Goal: Task Accomplishment & Management: Manage account settings

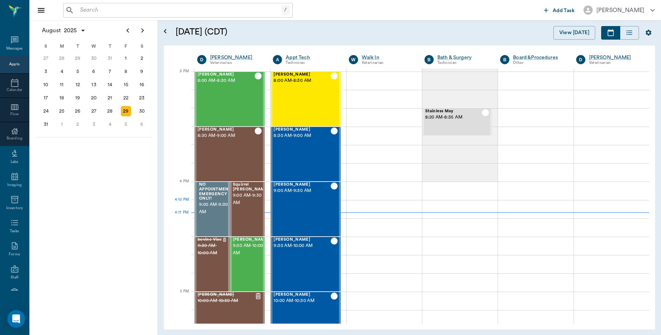
scroll to position [772, 0]
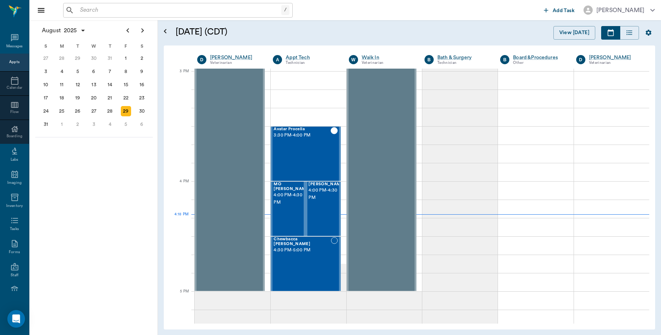
click at [138, 14] on input "text" at bounding box center [179, 10] width 204 height 10
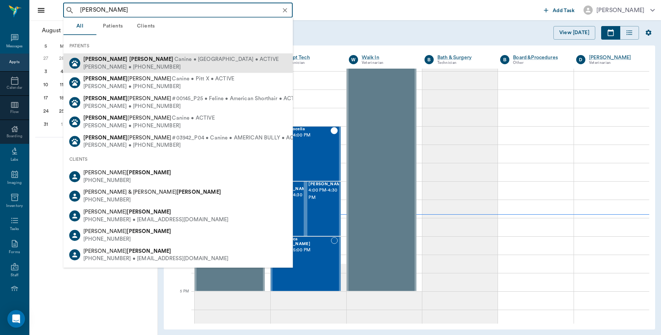
click at [109, 62] on div "Finn Crawford Canine • Yorkie • ACTIVE" at bounding box center [180, 60] width 195 height 8
type input "finn crawford"
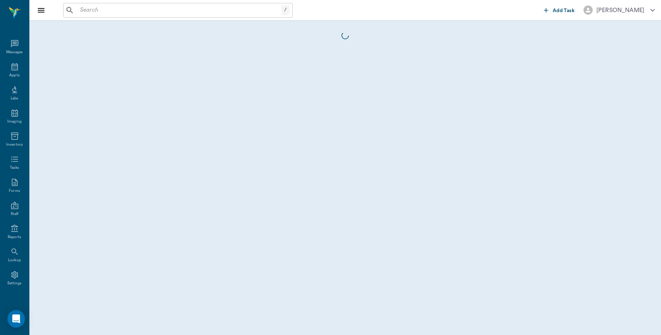
scroll to position [2, 0]
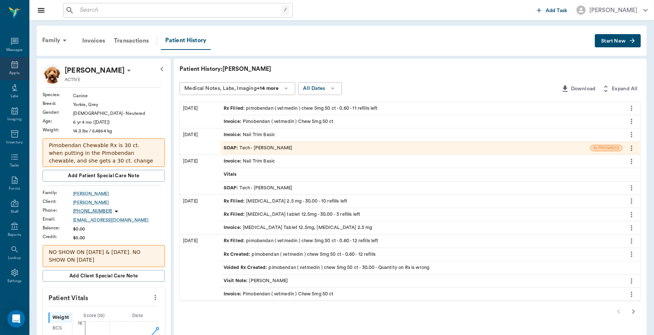
click at [5, 63] on div "Appts" at bounding box center [14, 68] width 29 height 23
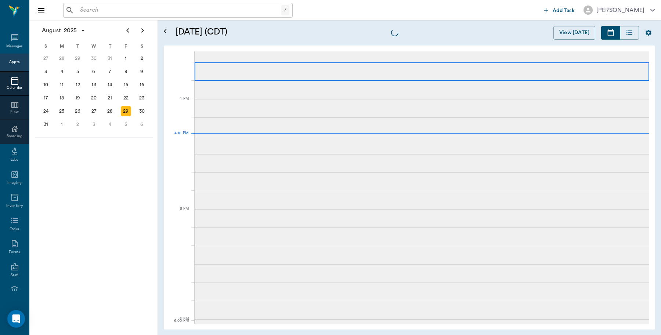
scroll to position [883, 0]
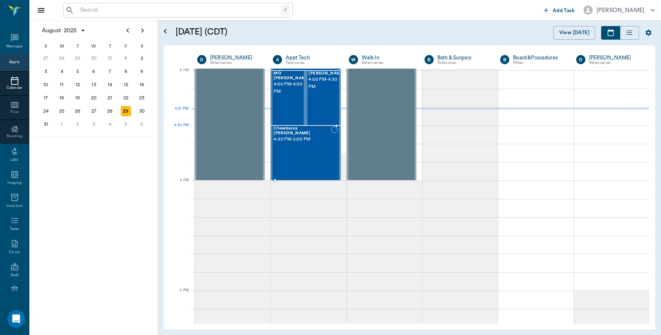
click at [313, 140] on div "Chewbacca Wadkins 4:30 PM - 5:00 PM" at bounding box center [302, 153] width 57 height 54
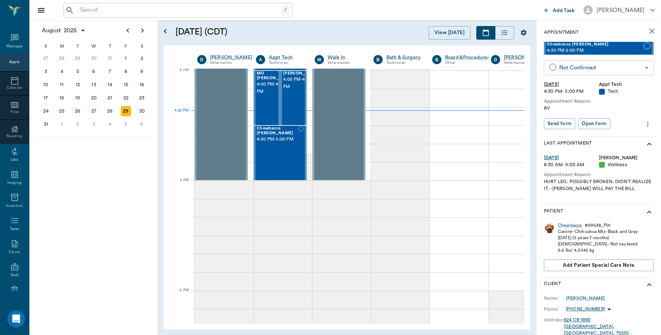
click at [588, 68] on body "/ ​ Add Task Dr. Bert Ellsworth Nectar Messages Appts Calendar Flow Boarding La…" at bounding box center [330, 167] width 661 height 335
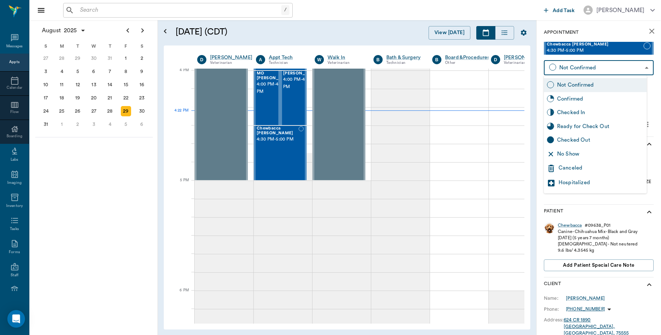
click at [565, 111] on div "Checked In" at bounding box center [600, 113] width 87 height 8
type input "CHECKED_IN"
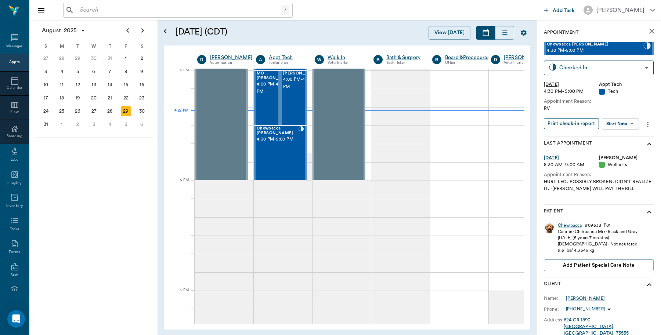
click at [572, 122] on button "Print check-in report" at bounding box center [571, 123] width 55 height 11
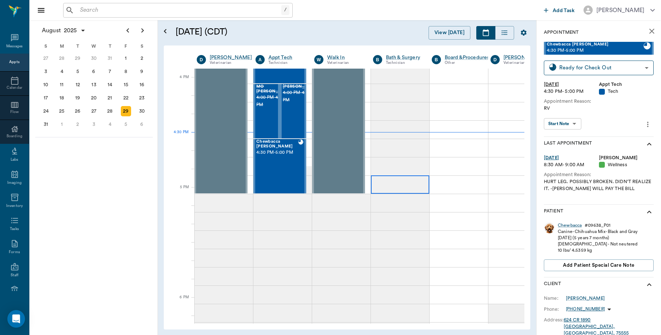
scroll to position [883, 0]
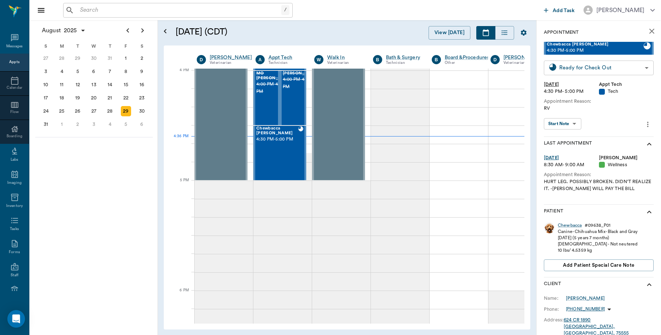
click at [622, 65] on body "/ ​ Add Task [PERSON_NAME] Nectar Messages Appts Calendar Flow Boarding Labs Im…" at bounding box center [330, 167] width 661 height 335
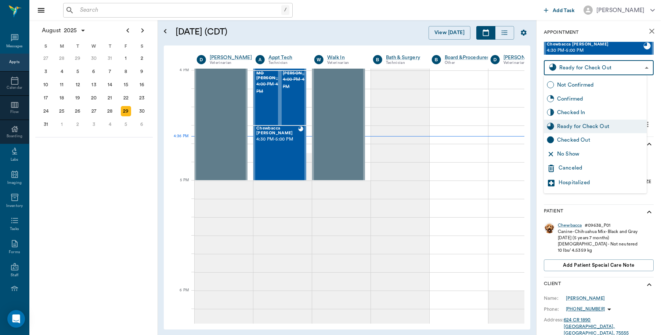
click at [570, 141] on div "Checked Out" at bounding box center [600, 140] width 87 height 8
type input "CHECKED_OUT"
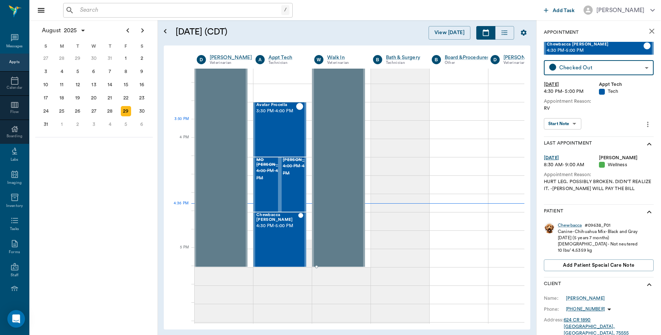
scroll to position [791, 0]
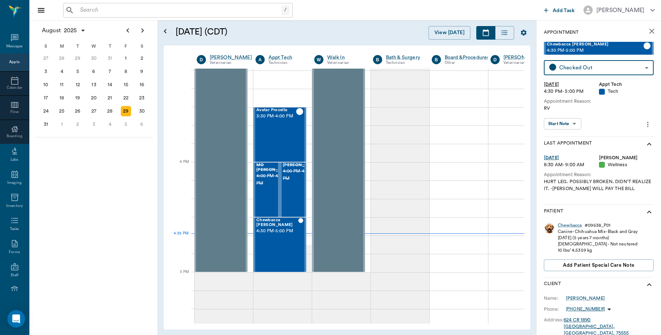
click at [134, 12] on input "text" at bounding box center [179, 10] width 204 height 10
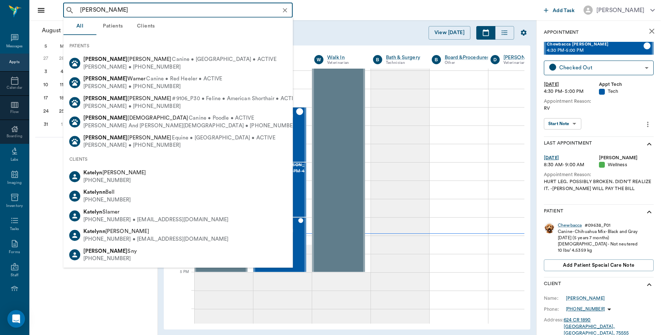
drag, startPoint x: 90, startPoint y: 9, endPoint x: 69, endPoint y: 11, distance: 21.1
click at [69, 11] on div "kate ryhne ​" at bounding box center [178, 10] width 230 height 15
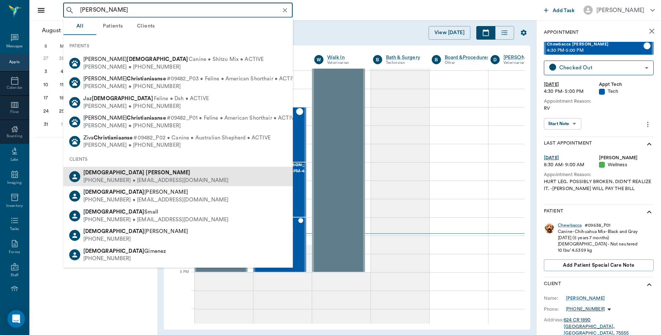
click at [146, 173] on b "[PERSON_NAME]" at bounding box center [168, 173] width 44 height 6
type input "christi ryhne"
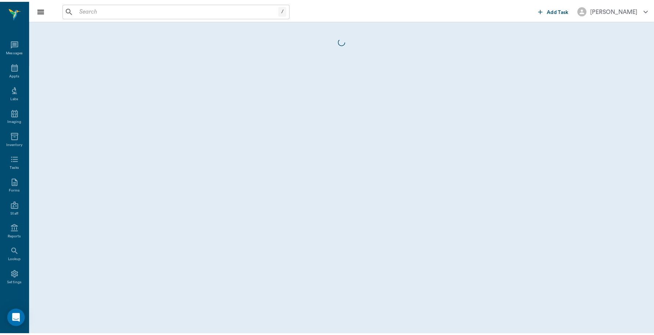
scroll to position [2, 0]
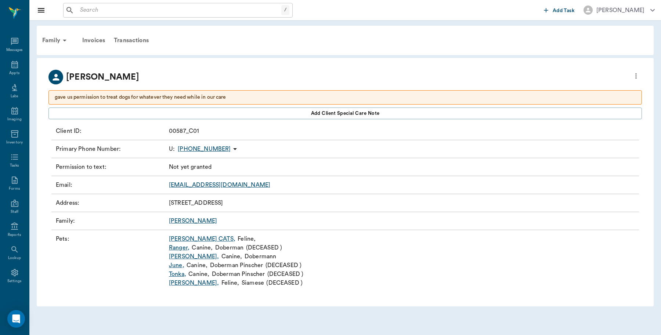
click at [175, 257] on link "Kate ," at bounding box center [194, 256] width 50 height 9
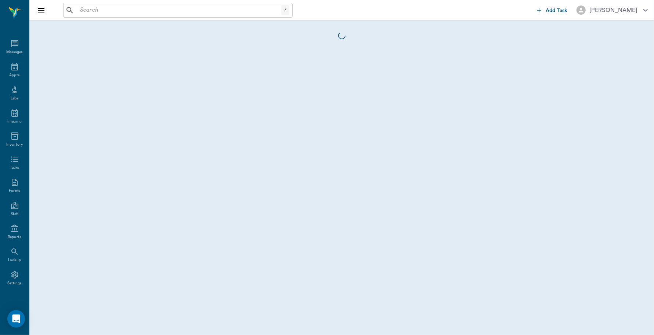
scroll to position [2, 0]
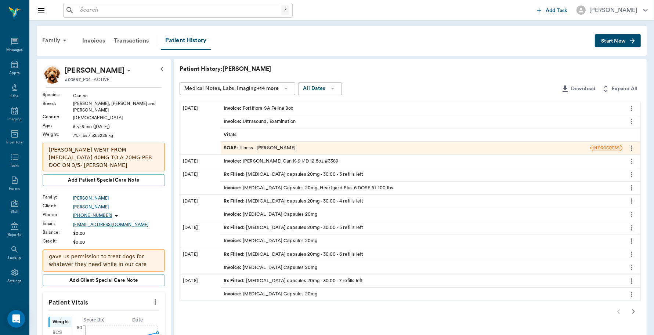
click at [632, 199] on icon "more" at bounding box center [631, 202] width 1 height 6
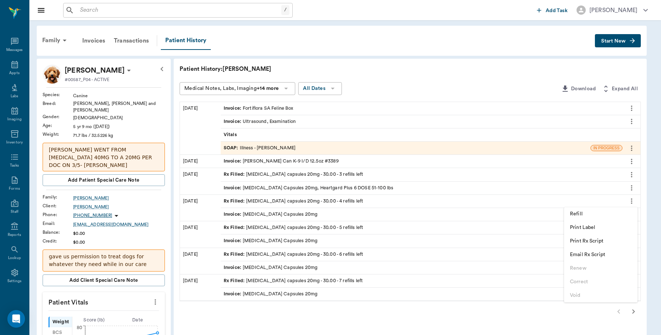
click at [595, 243] on span "Print Rx Script" at bounding box center [601, 242] width 62 height 8
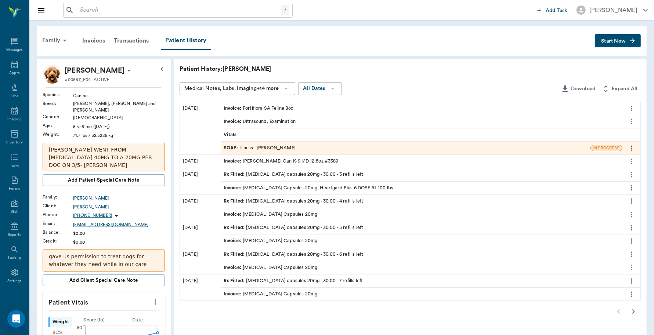
click at [274, 108] on div "Invoice : Fortiflora SA Feline Box" at bounding box center [259, 108] width 70 height 7
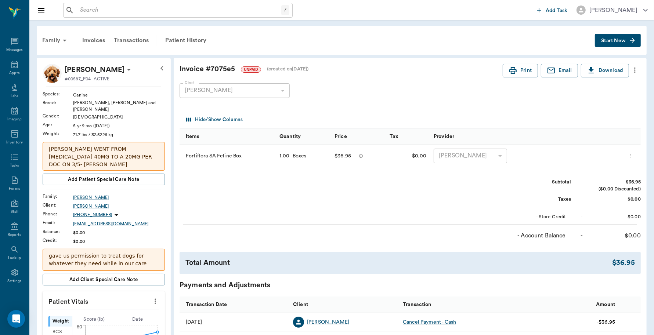
click at [633, 159] on icon "more" at bounding box center [630, 156] width 5 height 9
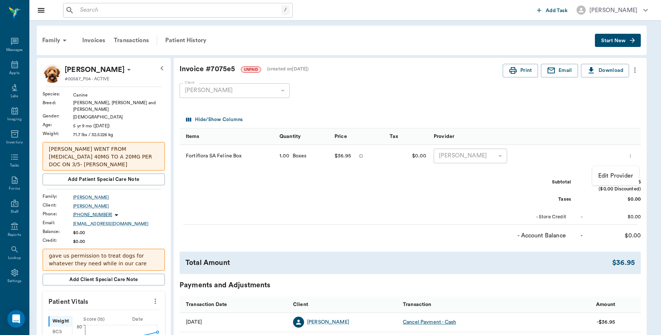
click at [498, 205] on div at bounding box center [330, 167] width 661 height 335
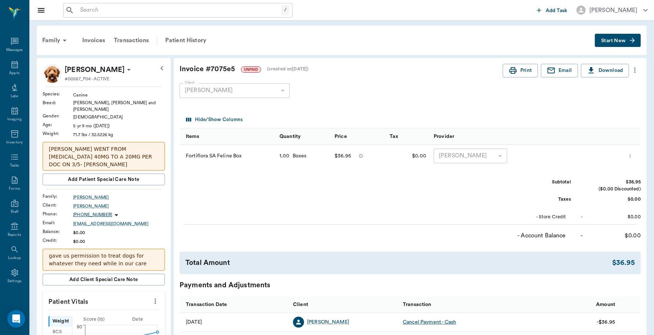
click at [635, 72] on icon "more" at bounding box center [634, 71] width 1 height 6
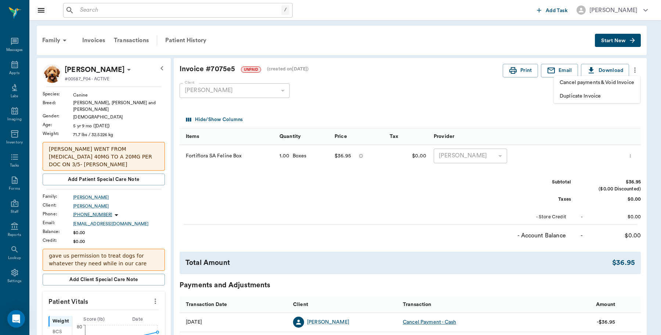
click at [511, 103] on div at bounding box center [330, 167] width 661 height 335
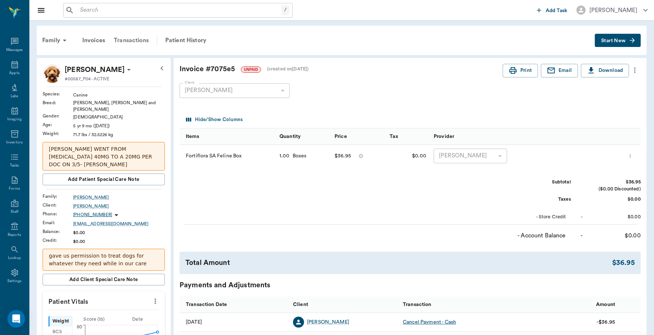
click at [133, 43] on div "Transactions" at bounding box center [131, 41] width 44 height 18
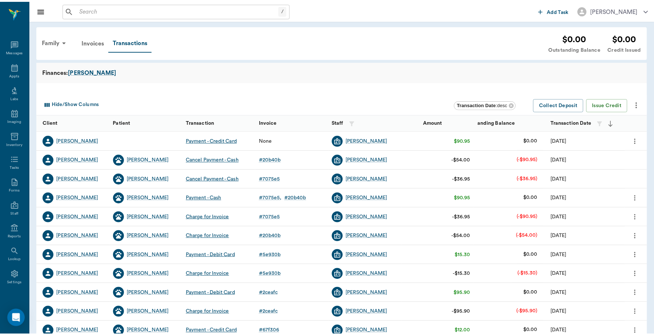
scroll to position [2, 0]
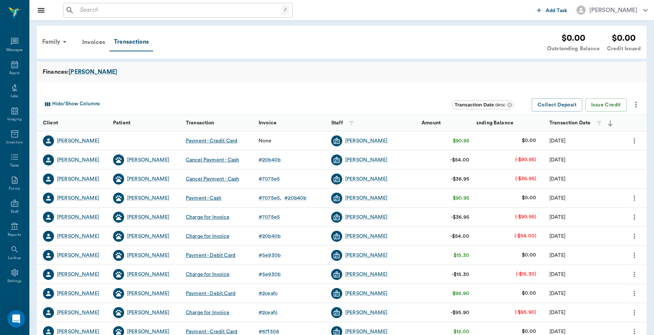
click at [633, 138] on icon "more" at bounding box center [635, 141] width 8 height 9
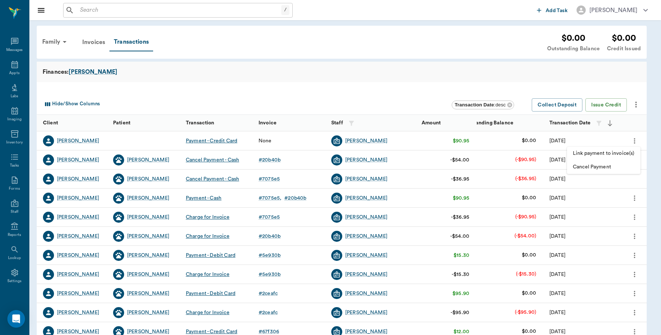
click at [610, 149] on li "Link payment to invoice(s)" at bounding box center [603, 154] width 73 height 14
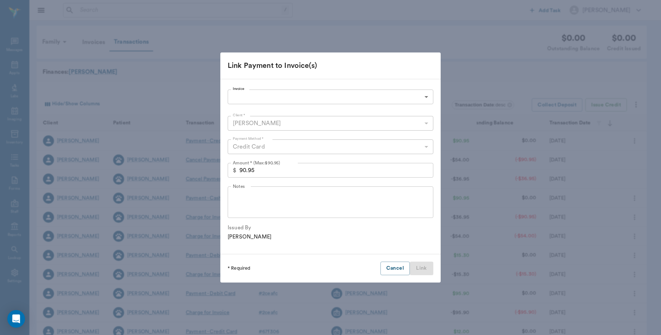
click at [328, 93] on body "/ ​ Add Task Dr. Bert Ellsworth Nectar Messages Appts Labs Imaging Inventory Ta…" at bounding box center [330, 226] width 661 height 452
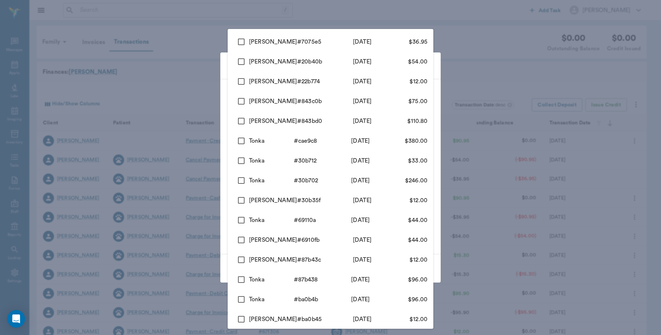
click at [238, 43] on input "checkbox" at bounding box center [241, 41] width 15 height 15
checkbox input "true"
type input "68a63a1fb08867ae0f7075e5"
type input "36.95"
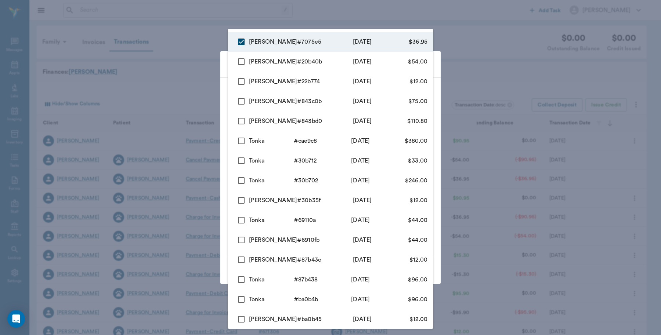
click at [241, 62] on input "checkbox" at bounding box center [241, 61] width 15 height 15
checkbox input "true"
type input "68a63a1fb08867ae0f7075e5,68a637db56e8efa9ab20b40b"
type input "90.95"
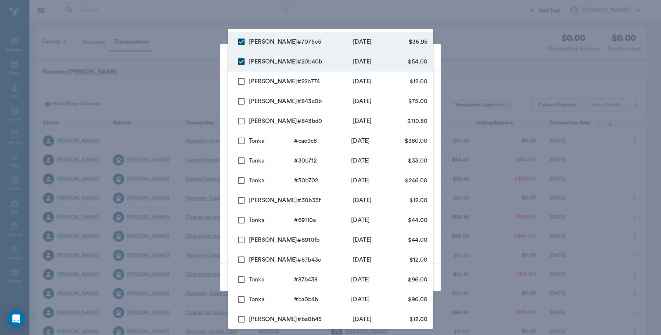
click at [217, 60] on div at bounding box center [330, 167] width 661 height 335
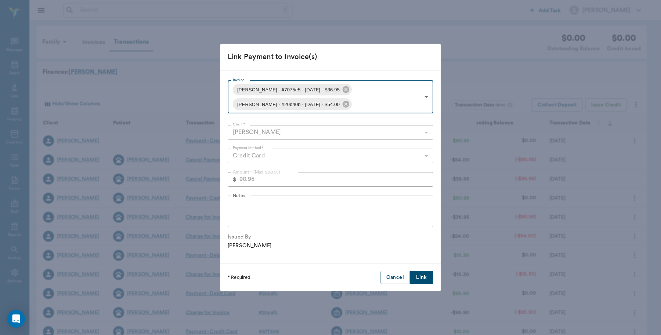
click at [424, 278] on button "Link" at bounding box center [422, 278] width 24 height 14
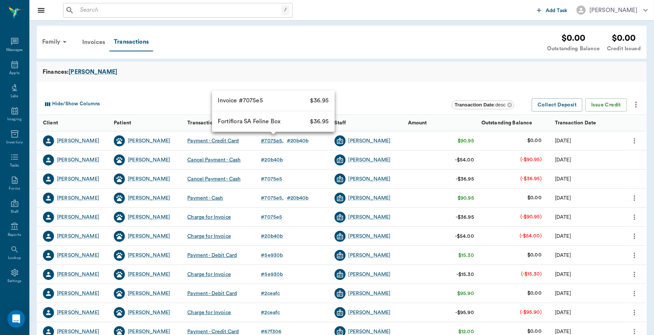
click at [274, 141] on div "# 7075e5" at bounding box center [272, 140] width 23 height 7
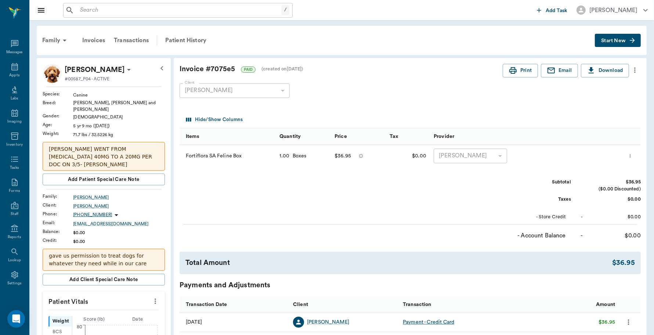
scroll to position [2, 0]
click at [631, 158] on icon "more" at bounding box center [630, 156] width 5 height 9
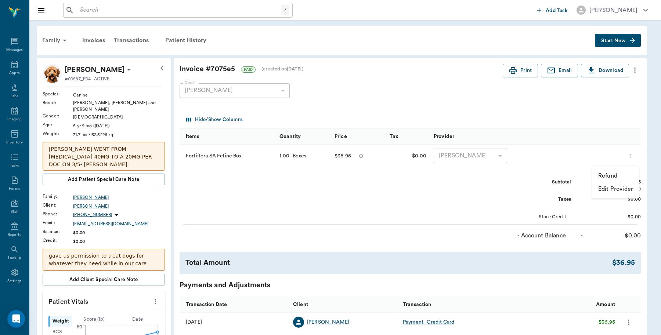
click at [609, 174] on p "Refund" at bounding box center [607, 176] width 19 height 9
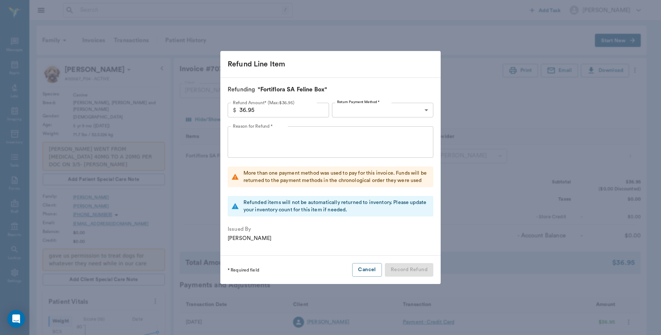
click at [368, 109] on body "/ ​ Add Task Dr. Bert Ellsworth Nectar Messages Appts Labs Imaging Inventory Ta…" at bounding box center [330, 311] width 661 height 622
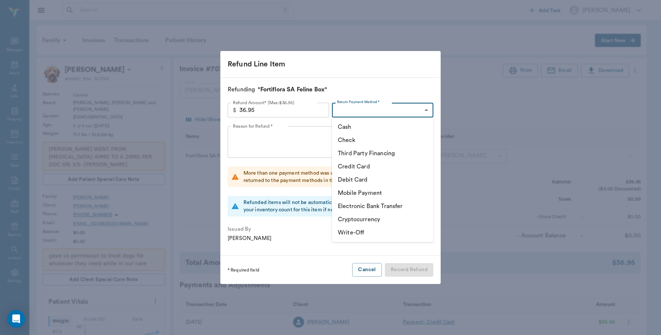
click at [379, 155] on li "Third Party Financing" at bounding box center [382, 153] width 101 height 13
type input "CREDIT"
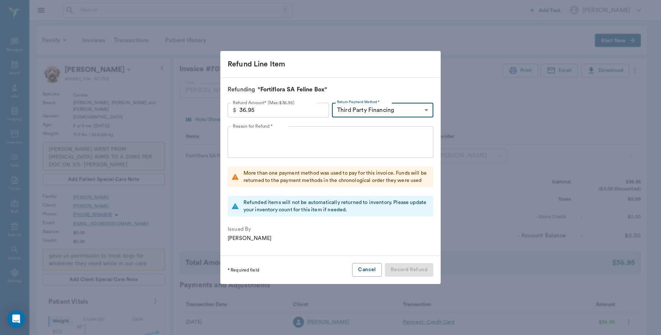
click at [315, 140] on textarea "Reason for Refund *" at bounding box center [330, 142] width 195 height 25
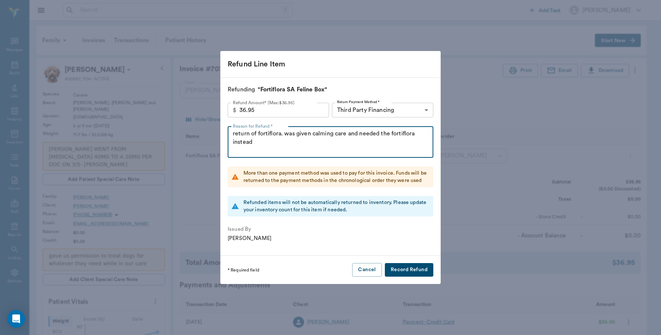
type textarea "return of fortiflora. was given calming care and needed the fortiflora instead"
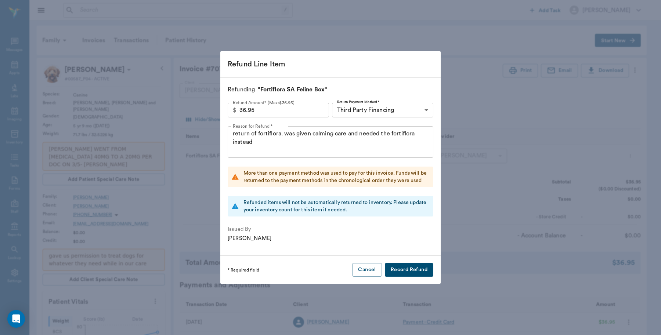
click at [403, 267] on button "Record Refund" at bounding box center [409, 270] width 48 height 14
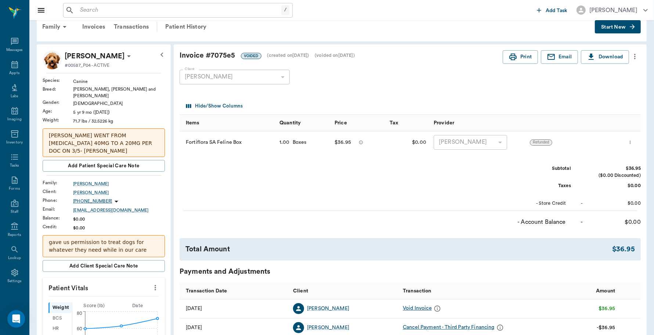
scroll to position [0, 0]
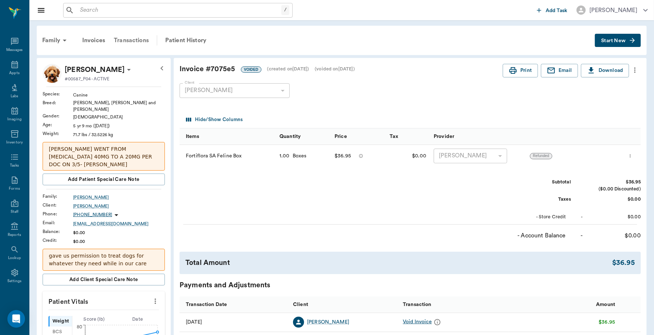
click at [143, 41] on div "Transactions" at bounding box center [131, 41] width 44 height 18
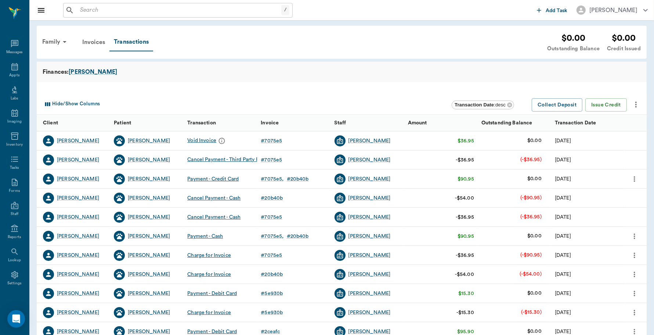
scroll to position [2, 0]
click at [611, 105] on button "Issue Credit" at bounding box center [607, 105] width 42 height 14
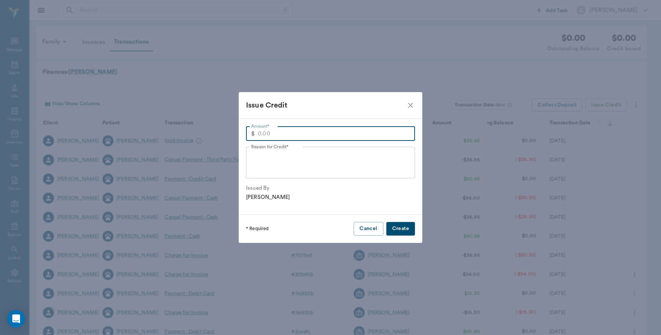
click at [300, 132] on input "Amount*" at bounding box center [336, 133] width 157 height 15
type input "36.95"
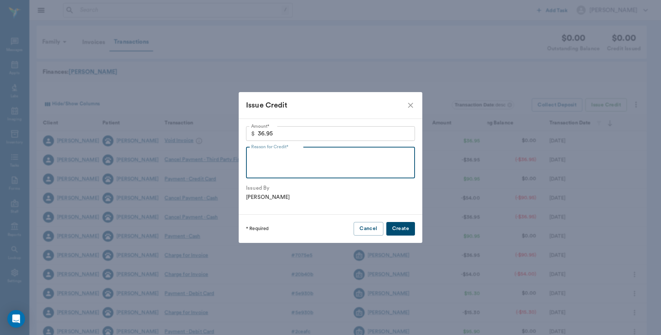
click at [355, 157] on textarea "Reason for Credit*" at bounding box center [330, 162] width 159 height 25
type textarea "return of meds. was giving calming care. needed fortiflora for kate"
click at [407, 228] on button "Create" at bounding box center [400, 229] width 29 height 14
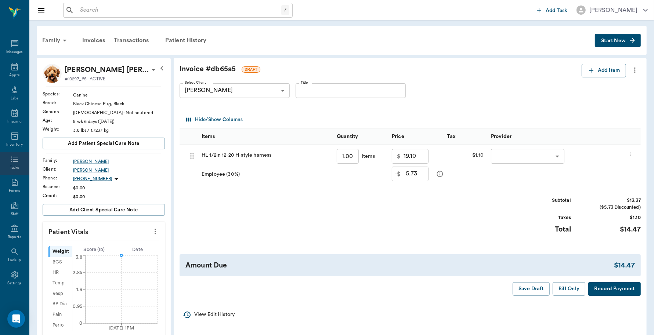
scroll to position [2, 0]
click at [632, 153] on icon "more" at bounding box center [630, 154] width 5 height 9
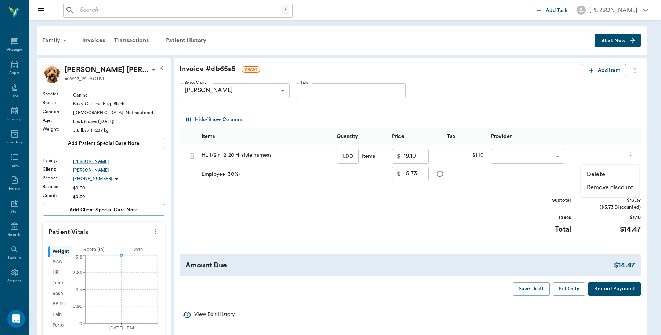
click at [601, 177] on p "Delete" at bounding box center [596, 174] width 18 height 9
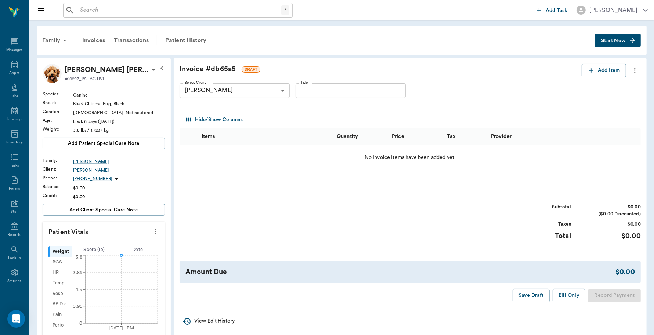
click at [635, 70] on icon "more" at bounding box center [634, 71] width 1 height 6
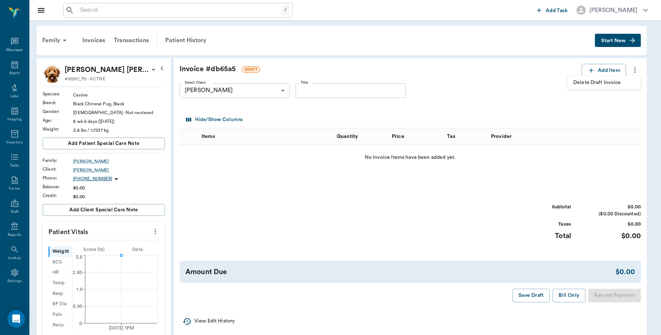
click at [609, 83] on span "Delete Draft Invoice" at bounding box center [604, 83] width 62 height 8
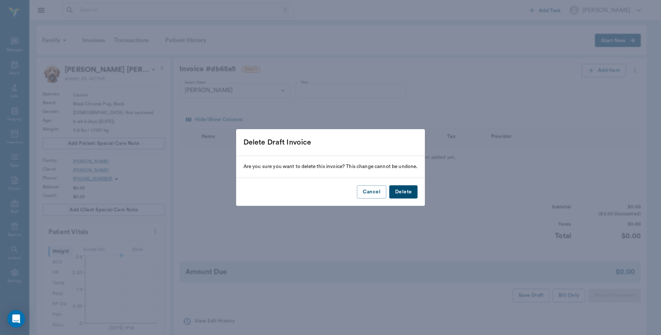
click at [407, 190] on button "Delete" at bounding box center [403, 192] width 28 height 14
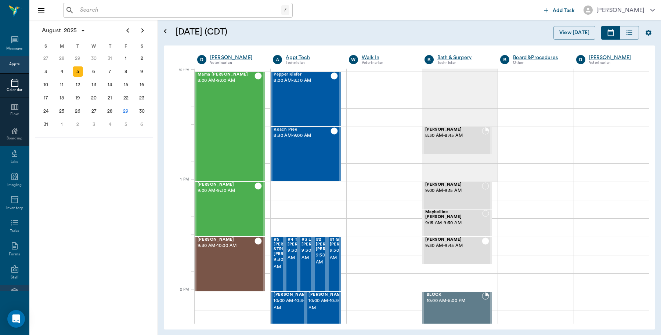
scroll to position [65, 0]
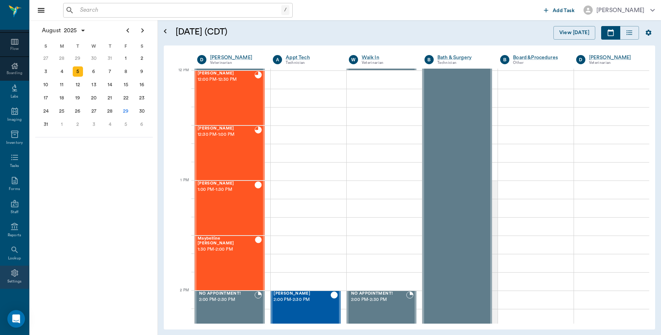
click at [10, 275] on icon at bounding box center [14, 273] width 9 height 9
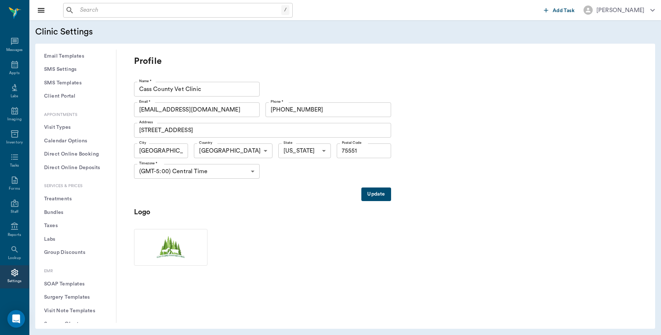
scroll to position [230, 0]
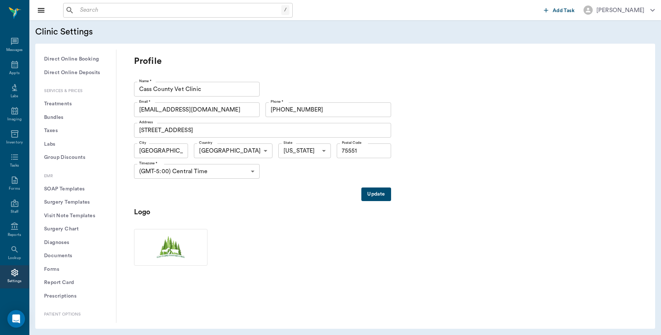
click at [65, 103] on button "Treatments" at bounding box center [75, 104] width 69 height 14
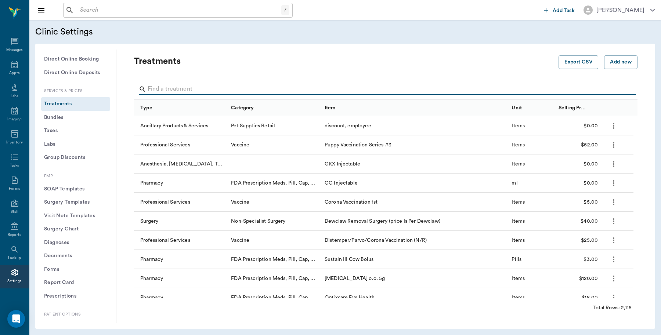
click at [205, 83] on input "Search" at bounding box center [387, 89] width 478 height 12
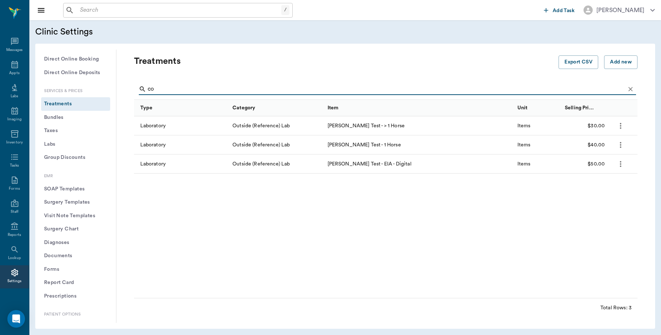
type input "c"
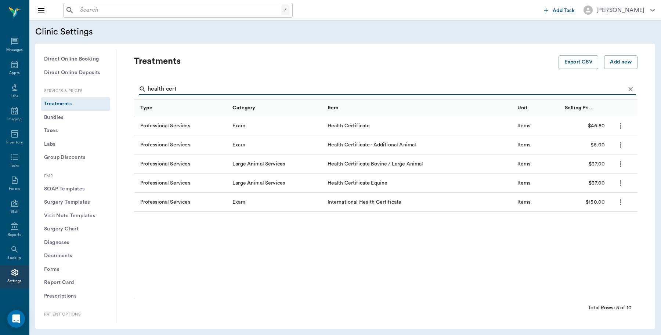
type input "health cert"
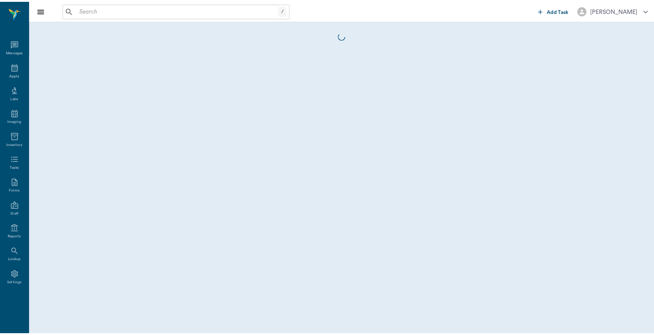
scroll to position [2, 0]
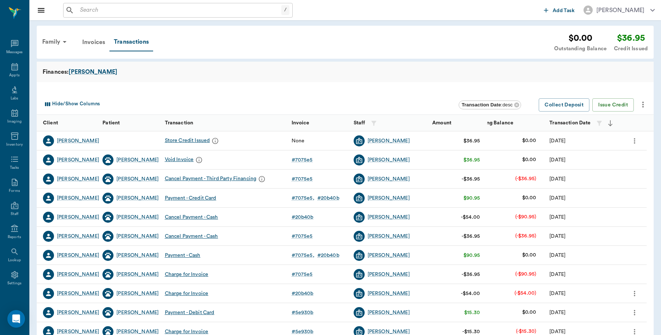
scroll to position [2, 0]
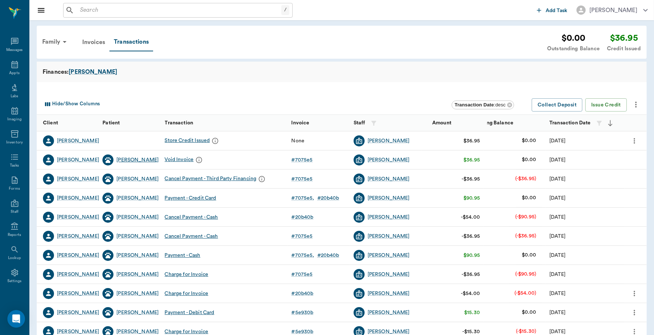
click at [120, 159] on div "[PERSON_NAME]" at bounding box center [137, 159] width 42 height 7
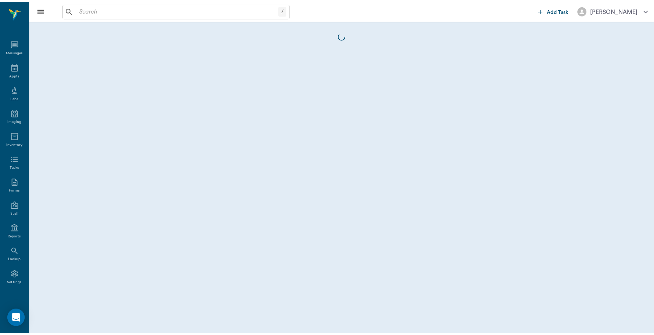
scroll to position [2, 0]
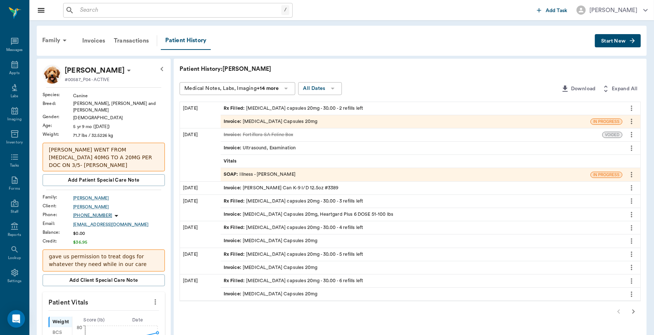
click at [294, 120] on div "Invoice : [MEDICAL_DATA] Capsules 20mg" at bounding box center [271, 121] width 94 height 7
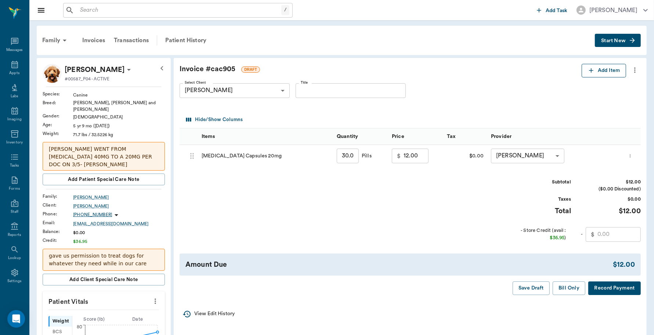
click at [607, 72] on button "Add Item" at bounding box center [604, 71] width 44 height 14
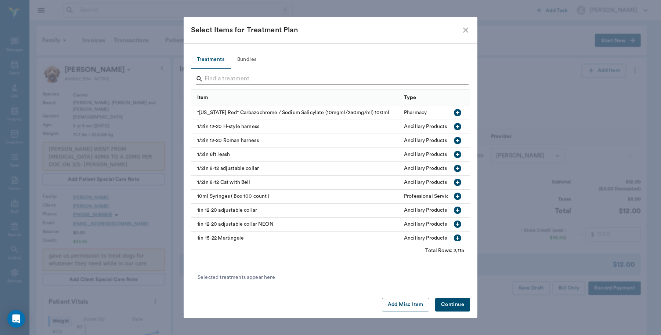
click at [248, 80] on input "Search" at bounding box center [331, 79] width 253 height 12
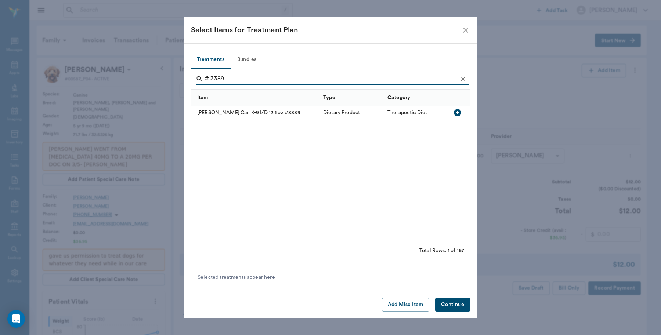
type input "# 3389"
click at [457, 113] on icon "button" at bounding box center [457, 112] width 7 height 7
click at [457, 114] on icon "button" at bounding box center [457, 112] width 7 height 7
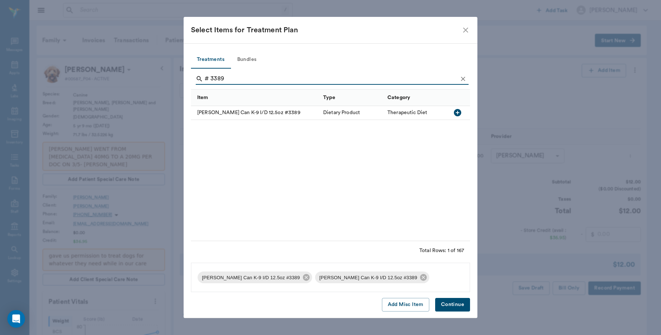
click at [449, 306] on button "Continue" at bounding box center [452, 305] width 35 height 14
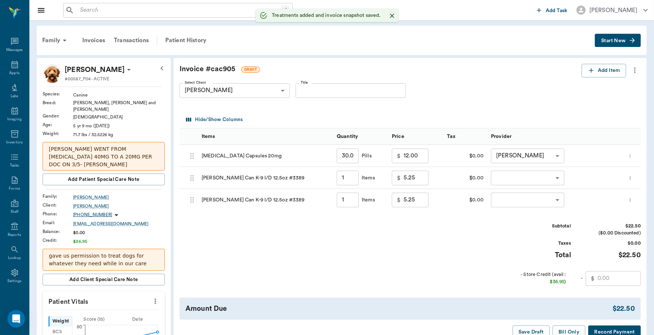
type input "1.00"
click at [633, 198] on icon "more" at bounding box center [630, 200] width 5 height 9
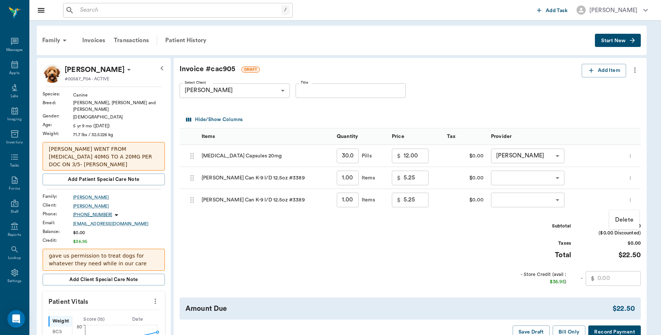
click at [622, 220] on p "Delete" at bounding box center [624, 220] width 18 height 9
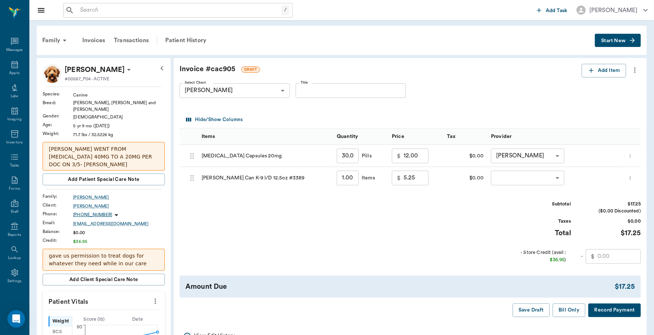
click at [350, 176] on input "1.00" at bounding box center [348, 178] width 22 height 15
type input "2"
type input "10.50"
type input "2"
click at [524, 175] on body "/ ​ Add Task Dr. Bert Ellsworth Nectar Messages Appts Labs Imaging Inventory Ta…" at bounding box center [327, 311] width 654 height 622
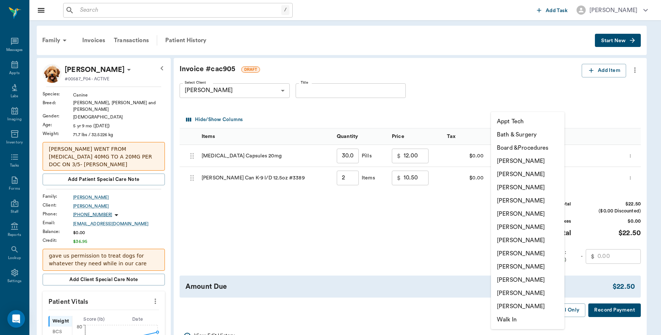
click at [522, 290] on li "Lorean Lingle" at bounding box center [527, 293] width 73 height 13
type input "none-63ec2ece52e12b0ba117cc90"
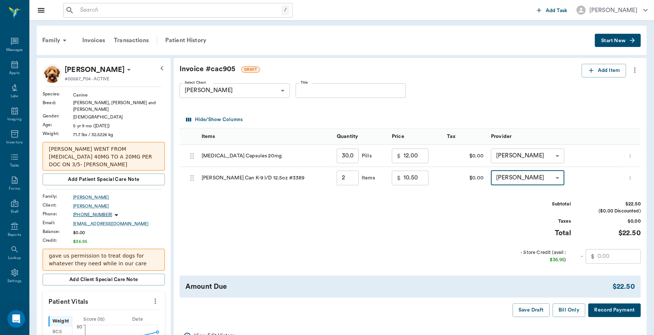
click at [615, 254] on input "text" at bounding box center [619, 256] width 43 height 15
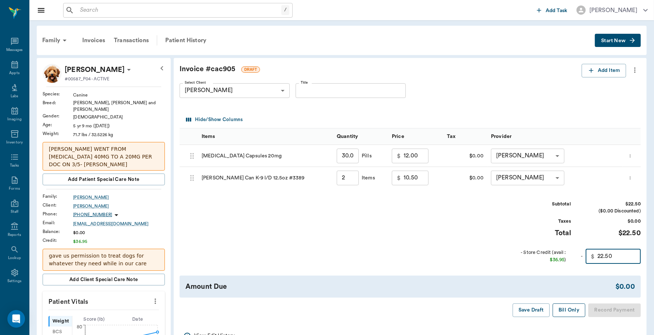
type input "22.50"
click at [574, 307] on button "Bill Only" at bounding box center [569, 311] width 33 height 14
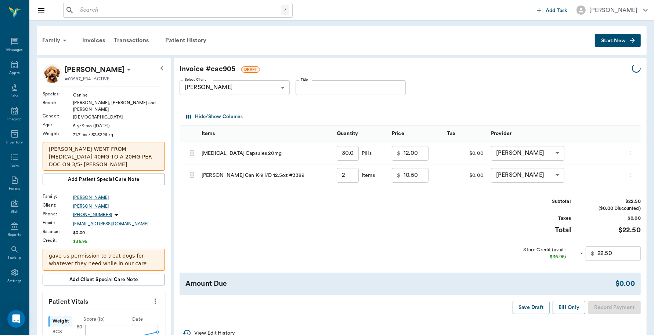
type input "2.00"
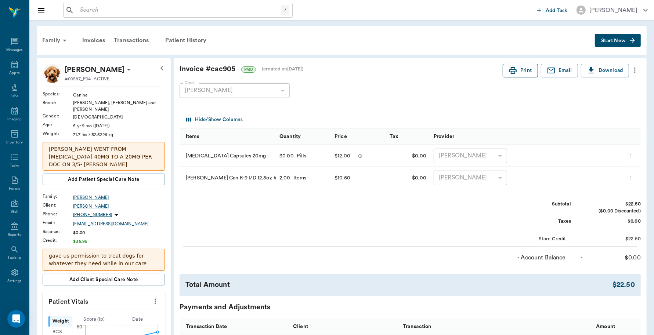
click at [524, 71] on button "Print" at bounding box center [520, 71] width 35 height 14
click at [139, 40] on div "Transactions" at bounding box center [131, 41] width 44 height 18
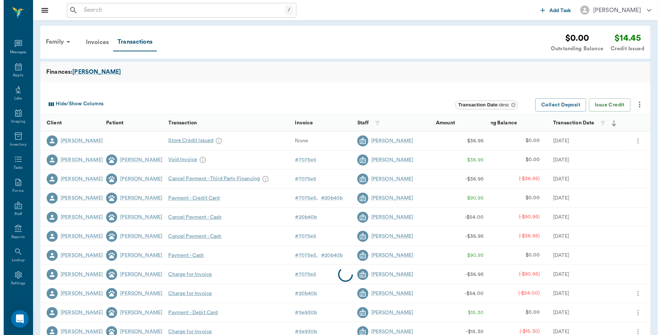
scroll to position [2, 0]
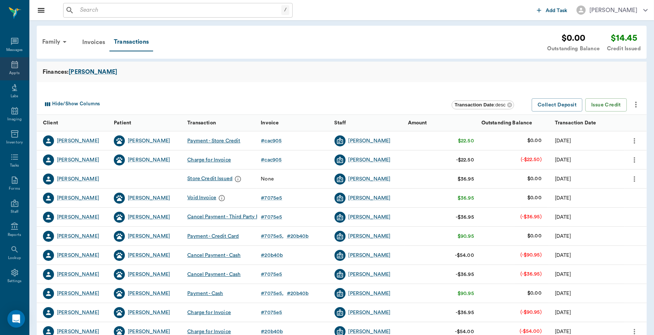
click at [5, 69] on div "Appts" at bounding box center [14, 68] width 29 height 23
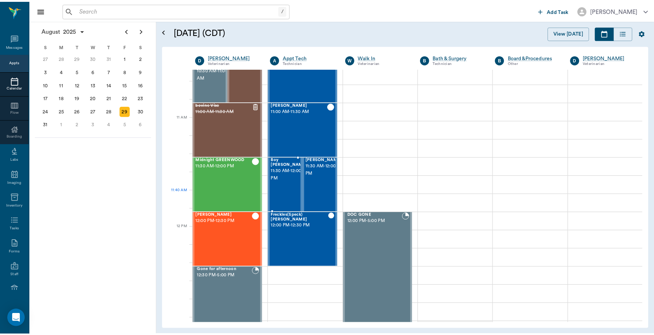
scroll to position [285, 0]
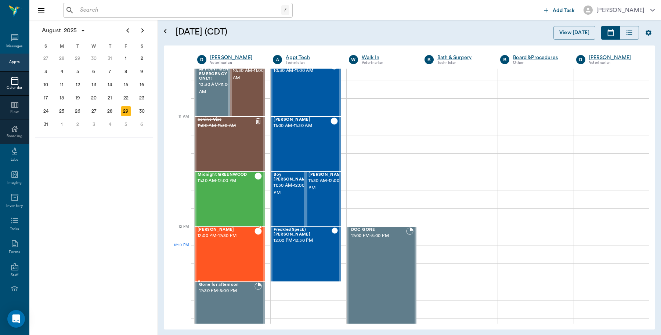
click at [213, 247] on div "Roxie Willis 12:00 PM - 12:30 PM" at bounding box center [226, 255] width 57 height 54
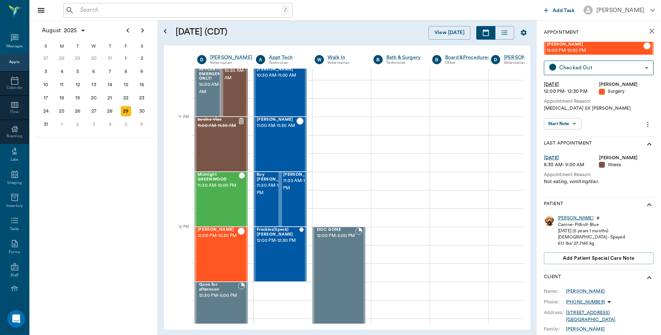
click at [561, 215] on div "Roxie" at bounding box center [576, 218] width 36 height 6
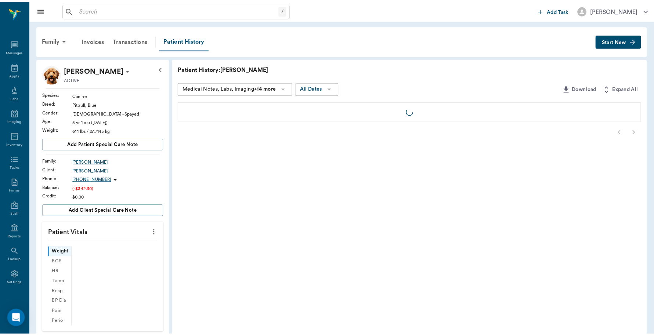
scroll to position [2, 0]
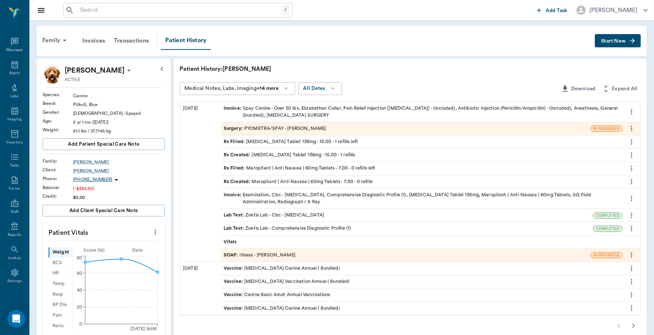
click at [289, 113] on div "Invoice : Spay Canine - Over 50 lbs, Elizabethan Collar, Pain Relief Injection …" at bounding box center [422, 112] width 396 height 14
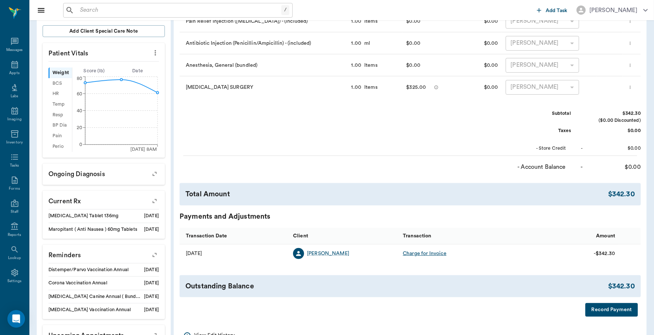
scroll to position [184, 0]
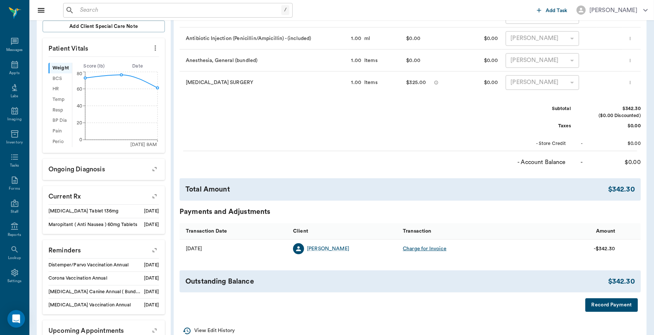
click at [597, 304] on button "Record Payment" at bounding box center [612, 306] width 53 height 14
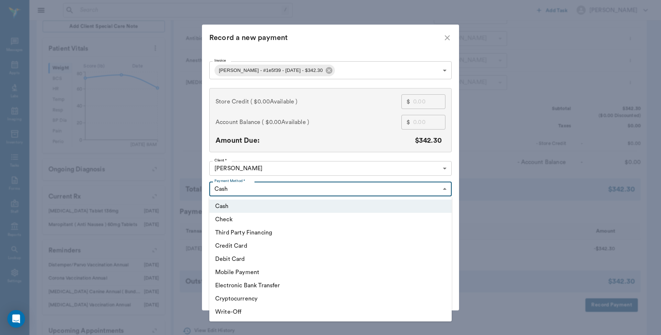
click at [250, 187] on body "/ ​ Add Task Dr. Bert Ellsworth Nectar Messages Appts Labs Imaging Inventory Ta…" at bounding box center [330, 99] width 661 height 566
click at [235, 259] on li "Debit Card" at bounding box center [330, 259] width 242 height 13
type input "DEBIT_CARD"
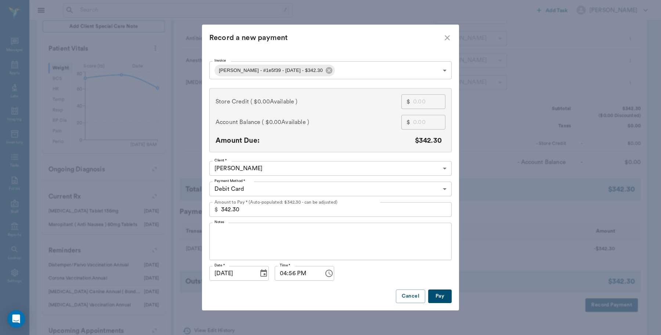
click at [436, 293] on button "Pay" at bounding box center [440, 297] width 24 height 14
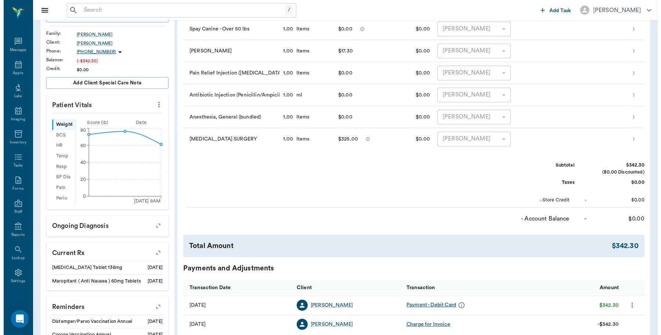
scroll to position [0, 0]
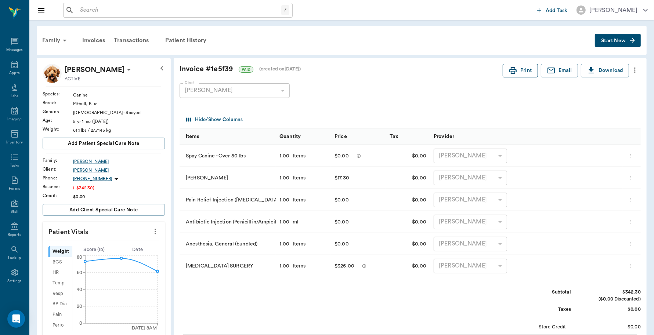
click at [518, 69] on button "Print" at bounding box center [520, 71] width 35 height 14
click at [10, 71] on div "Appts" at bounding box center [14, 74] width 10 height 6
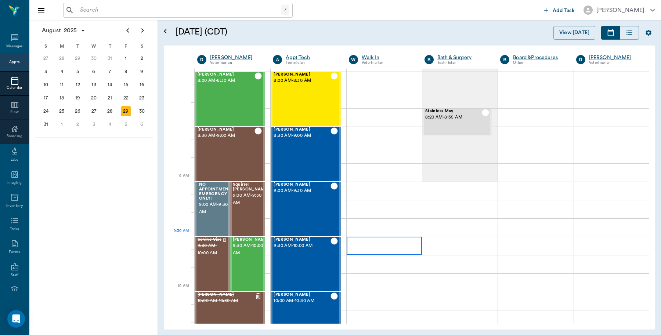
scroll to position [275, 0]
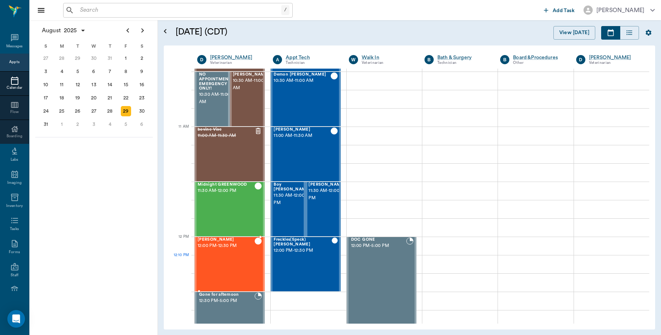
click at [236, 263] on div "Roxie Willis 12:00 PM - 12:30 PM" at bounding box center [226, 265] width 57 height 54
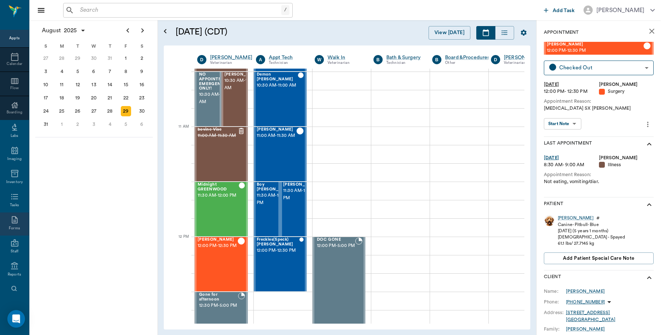
scroll to position [48, 0]
click at [14, 245] on icon at bounding box center [14, 244] width 9 height 9
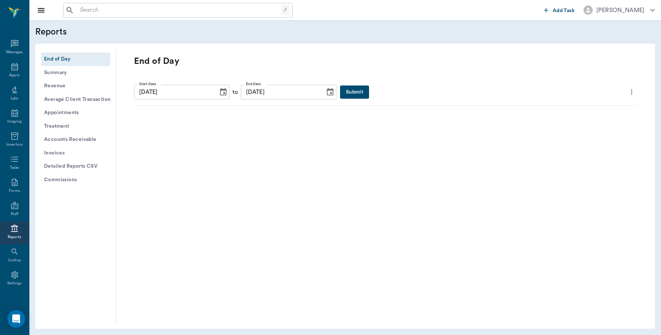
scroll to position [2, 0]
click at [348, 96] on button "Submit" at bounding box center [354, 93] width 29 height 14
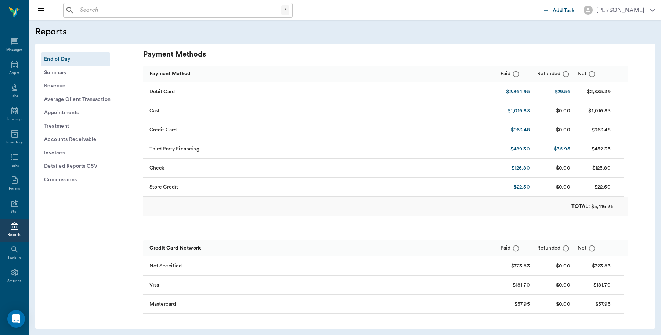
scroll to position [230, 0]
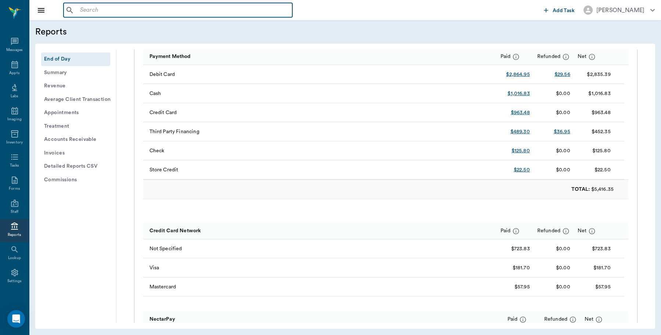
click at [98, 10] on input "text" at bounding box center [183, 10] width 212 height 10
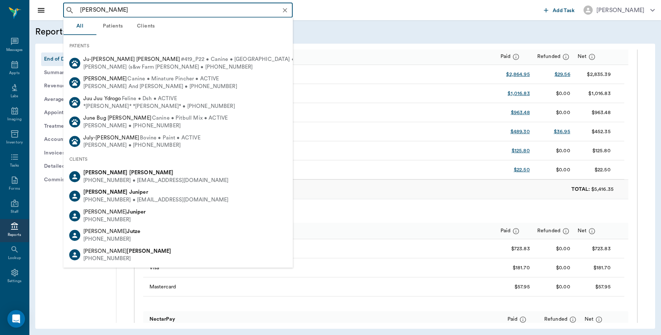
type input "[PERSON_NAME]"
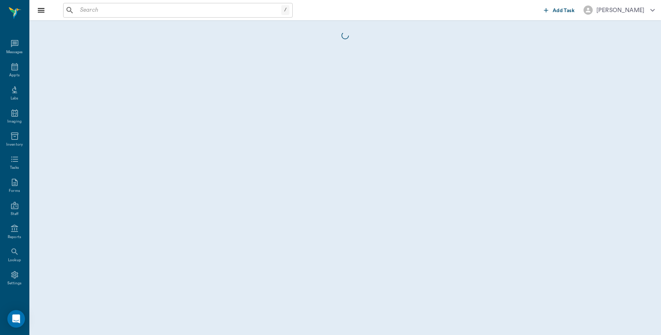
scroll to position [2, 0]
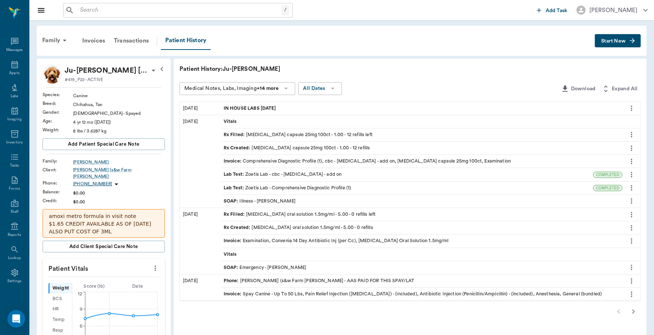
click at [120, 10] on input "text" at bounding box center [179, 10] width 204 height 10
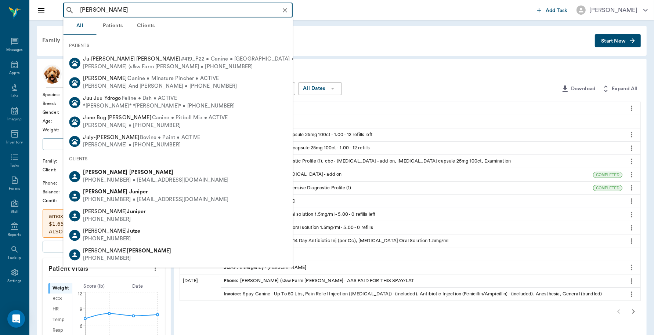
type input "[PERSON_NAME]"
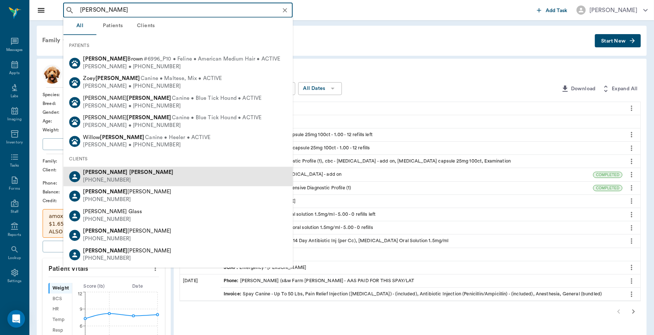
click at [129, 174] on b "Willis" at bounding box center [151, 173] width 44 height 6
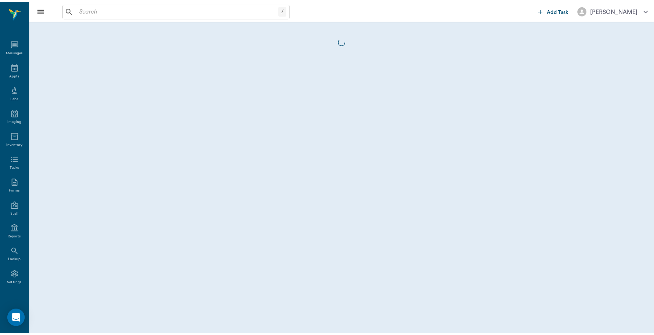
scroll to position [2, 0]
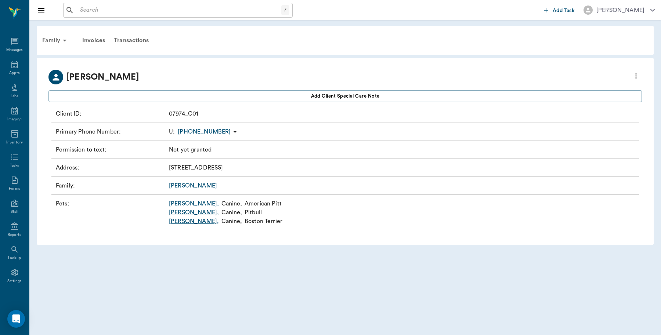
click at [176, 212] on link "Roxie ," at bounding box center [194, 212] width 50 height 9
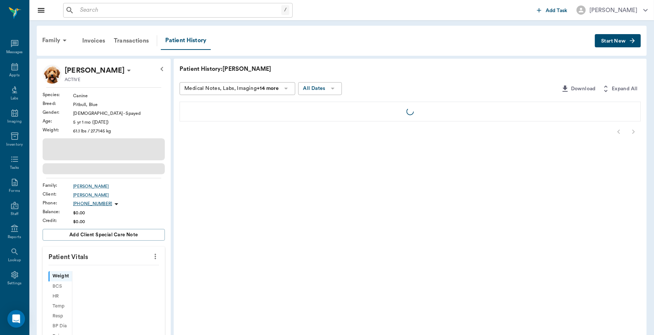
scroll to position [2, 0]
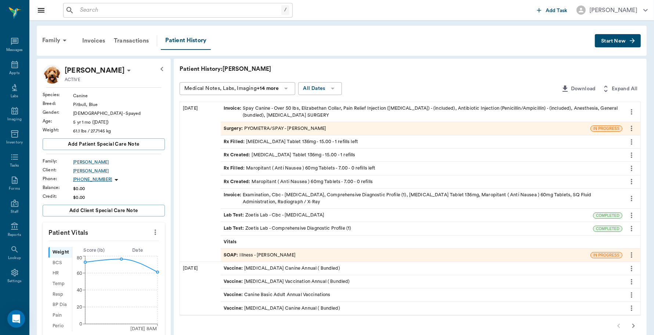
click at [325, 107] on div "Invoice : Spay Canine - Over 50 lbs, Elizabethan Collar, Pain Relief Injection …" at bounding box center [422, 112] width 396 height 14
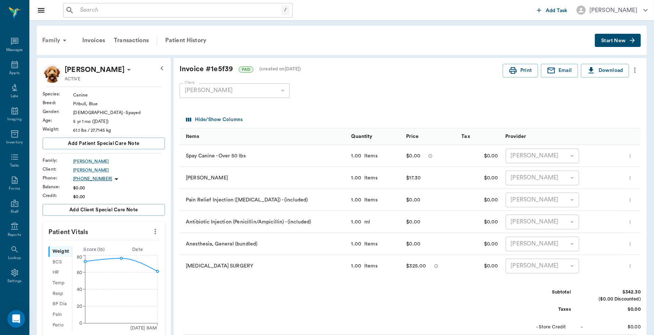
click at [56, 39] on div "Family" at bounding box center [56, 41] width 36 height 18
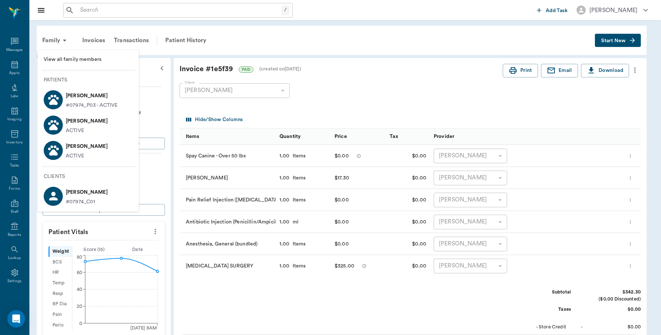
click at [129, 37] on div at bounding box center [330, 167] width 661 height 335
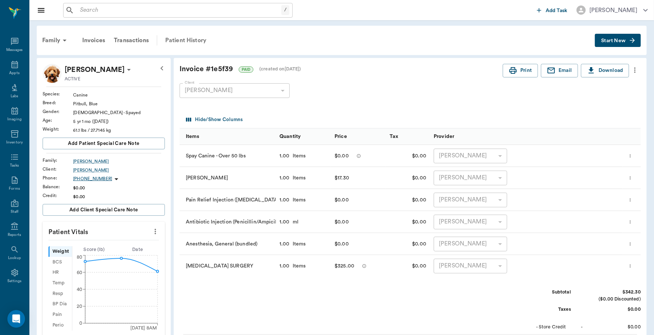
click at [178, 41] on div "Patient History" at bounding box center [186, 41] width 50 height 18
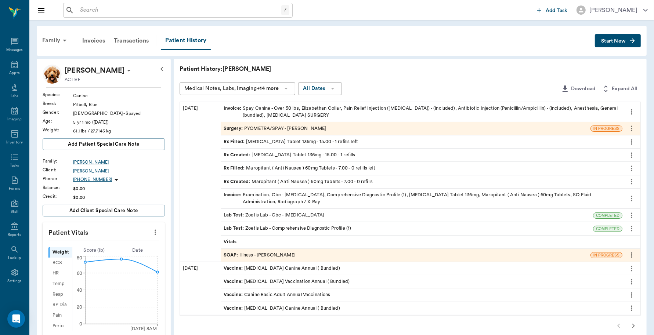
click at [310, 196] on div "Invoice : Examination, Cbc - Complete Blood Count, Comprehensive Diagnostic Pro…" at bounding box center [422, 199] width 396 height 14
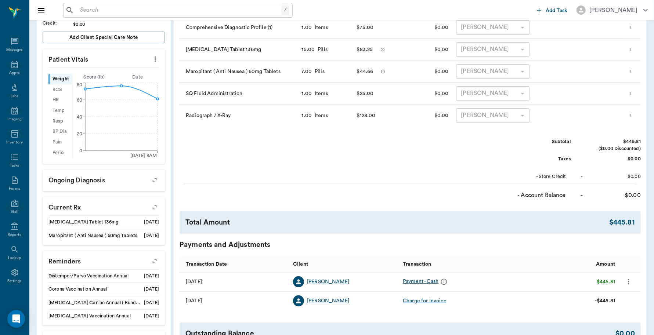
scroll to position [230, 0]
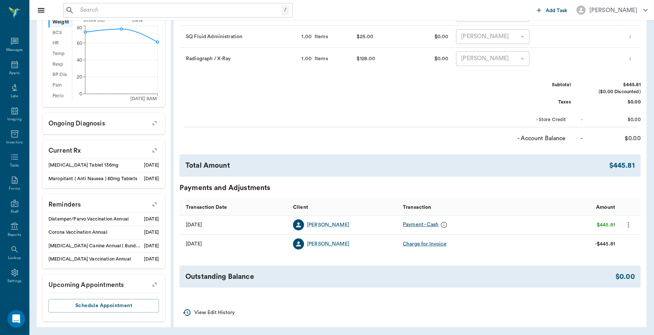
click at [629, 227] on icon "more" at bounding box center [629, 225] width 8 height 9
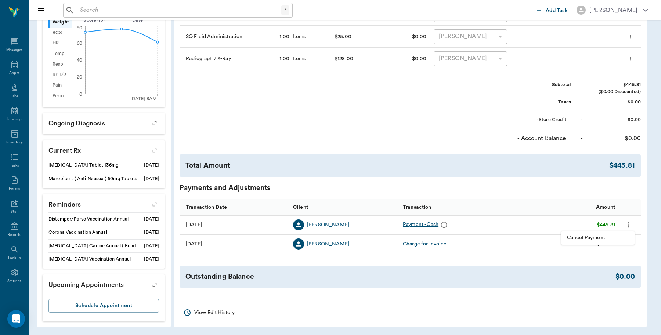
click at [606, 239] on span "Cancel Payment" at bounding box center [598, 238] width 62 height 8
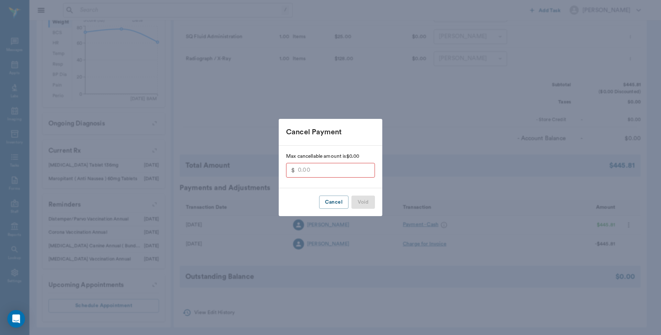
type input "445.81"
click at [365, 202] on button "Void" at bounding box center [364, 203] width 24 height 14
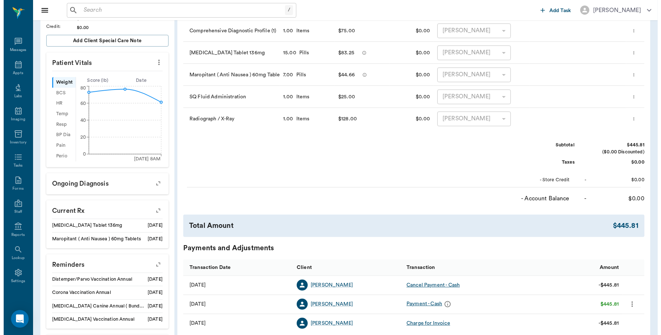
scroll to position [262, 0]
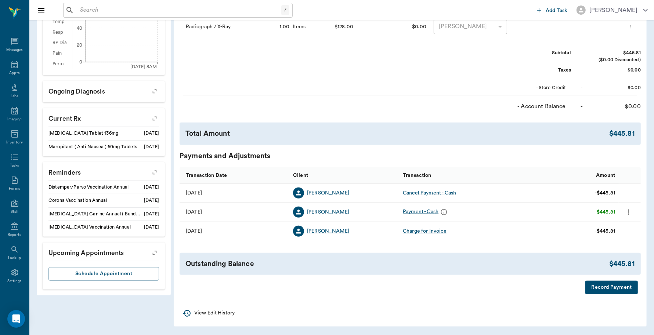
click at [616, 288] on button "Record Payment" at bounding box center [612, 288] width 53 height 14
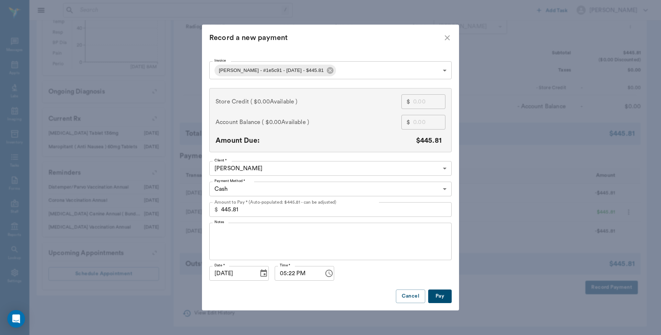
click at [237, 192] on body "/ ​ Add Task Dr. Bert Ellsworth Nectar Messages Appts Labs Imaging Inventory Ta…" at bounding box center [330, 36] width 661 height 597
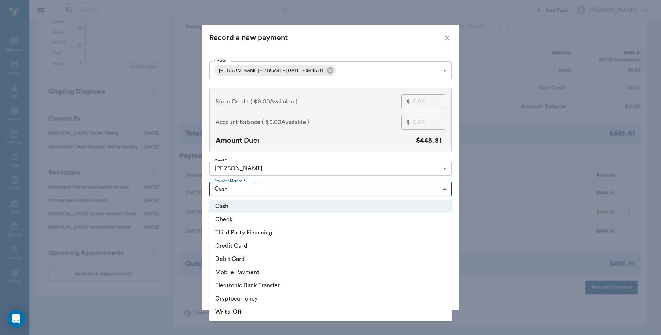
click at [249, 263] on li "Debit Card" at bounding box center [330, 259] width 242 height 13
type input "DEBIT_CARD"
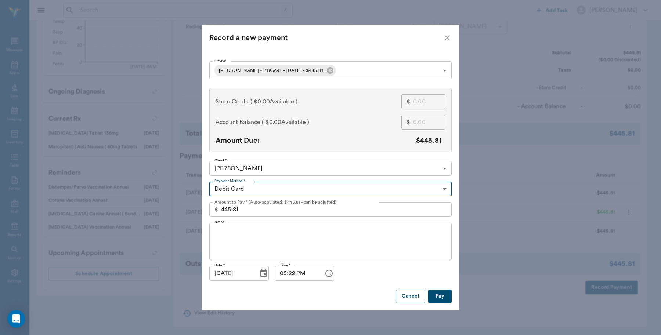
click at [437, 298] on button "Pay" at bounding box center [440, 297] width 24 height 14
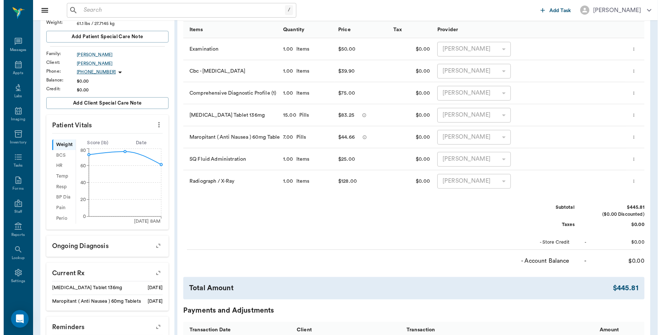
scroll to position [0, 0]
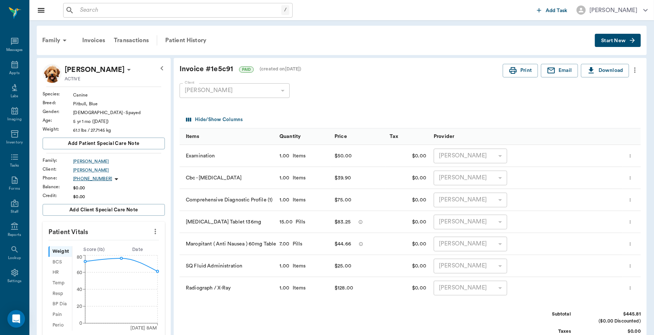
click at [127, 7] on input "text" at bounding box center [179, 10] width 204 height 10
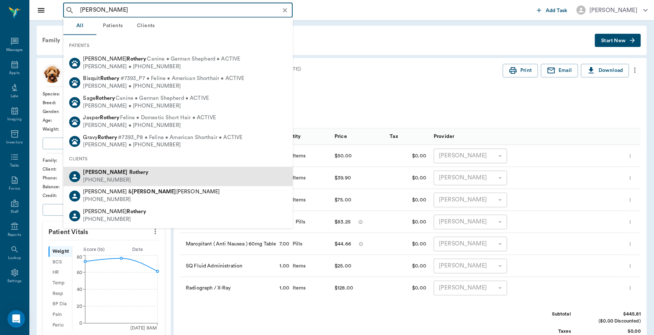
click at [129, 173] on b "Rothery" at bounding box center [138, 173] width 19 height 6
type input "[PERSON_NAME]"
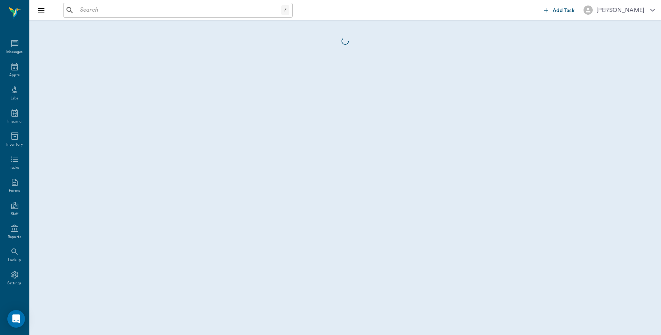
scroll to position [2, 0]
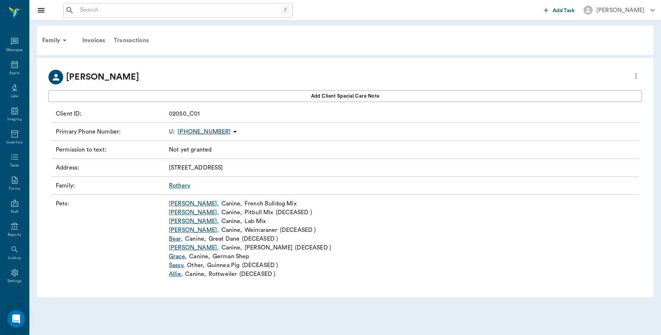
click at [133, 37] on div "Transactions" at bounding box center [131, 41] width 44 height 18
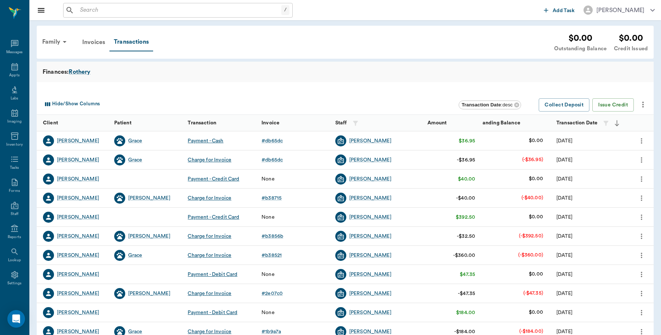
scroll to position [2, 0]
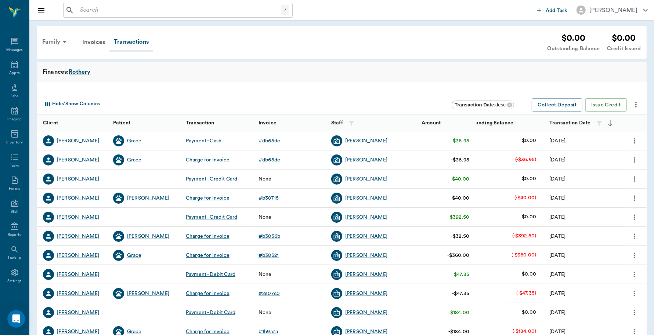
click at [49, 45] on div "Family" at bounding box center [56, 42] width 36 height 18
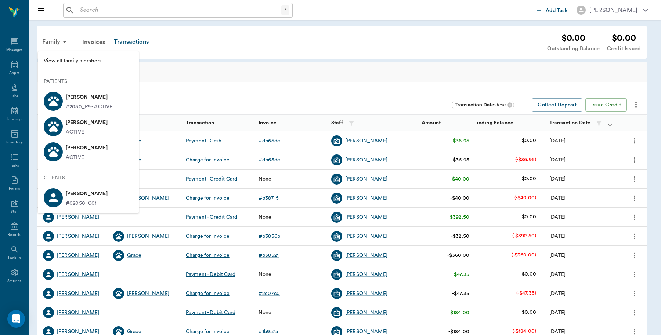
click at [272, 141] on div at bounding box center [330, 167] width 661 height 335
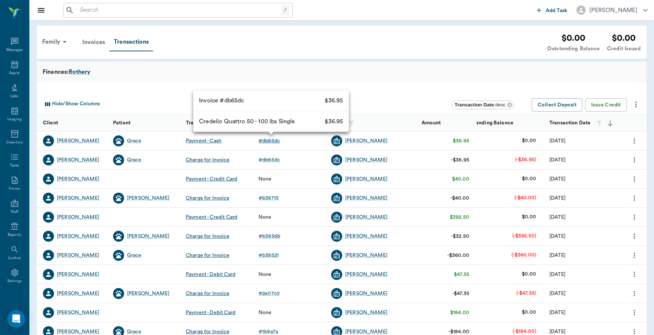
click at [272, 140] on div "# db65dc" at bounding box center [269, 140] width 21 height 7
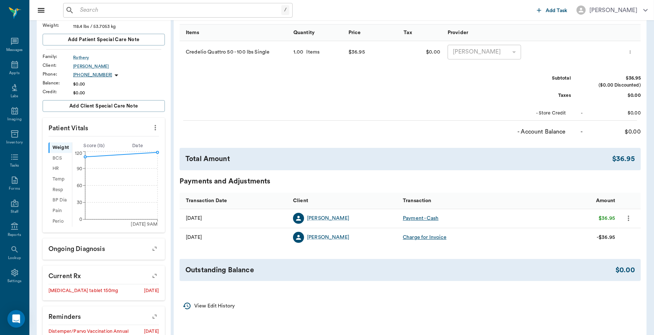
scroll to position [138, 0]
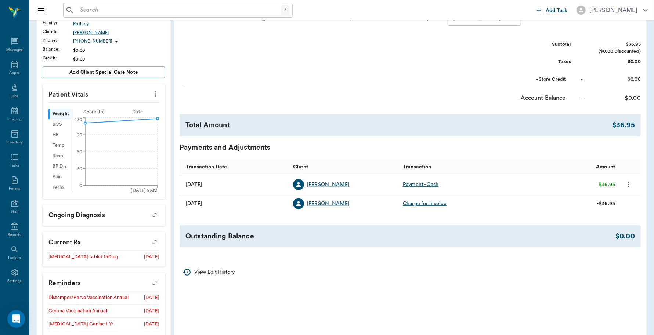
click at [629, 183] on icon "more" at bounding box center [628, 185] width 1 height 6
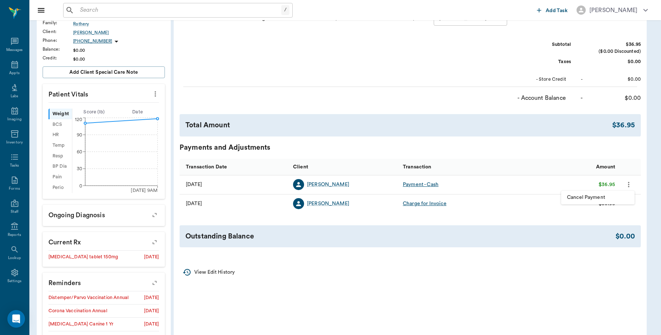
click at [610, 198] on span "Cancel Payment" at bounding box center [598, 198] width 62 height 8
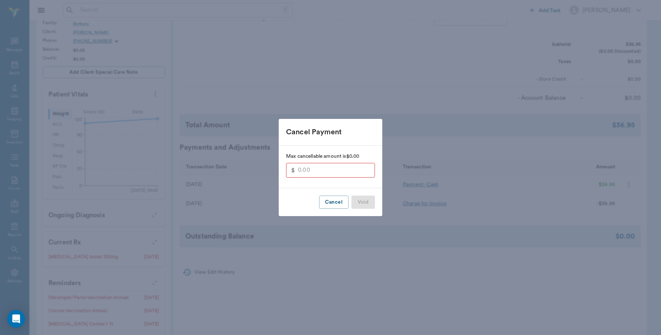
type input "36.95"
click at [354, 197] on button "Void" at bounding box center [364, 203] width 24 height 14
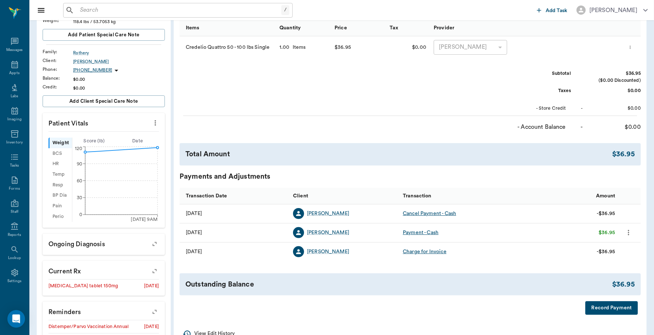
scroll to position [184, 0]
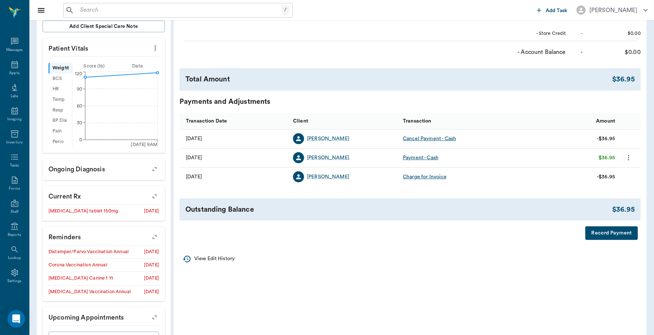
click at [610, 233] on button "Record Payment" at bounding box center [612, 234] width 53 height 14
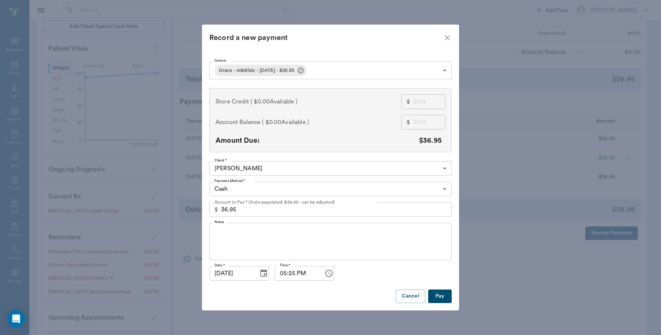
click at [275, 188] on body "/ ​ Add Task Dr. Bert Ellsworth Nectar Messages Appts Labs Imaging Inventory Ta…" at bounding box center [330, 92] width 661 height 552
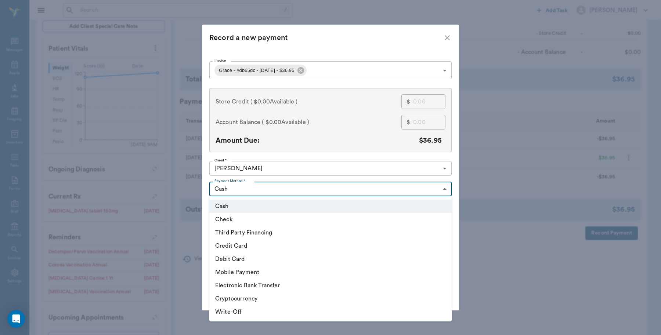
click at [238, 259] on li "Debit Card" at bounding box center [330, 259] width 242 height 13
type input "DEBIT_CARD"
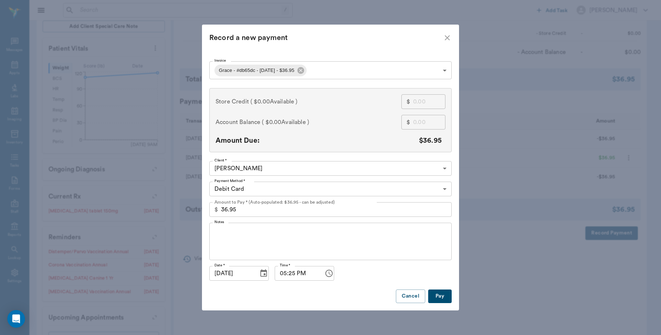
click at [443, 299] on button "Pay" at bounding box center [440, 297] width 24 height 14
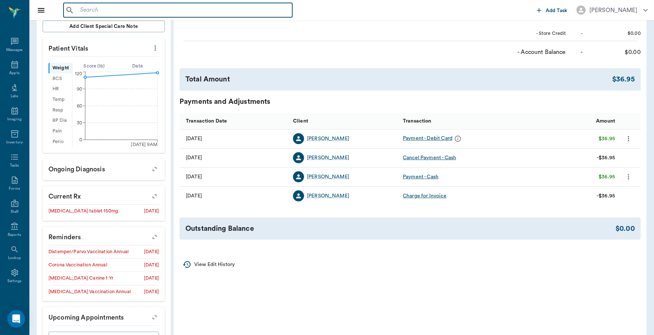
click at [107, 9] on input "text" at bounding box center [183, 10] width 212 height 10
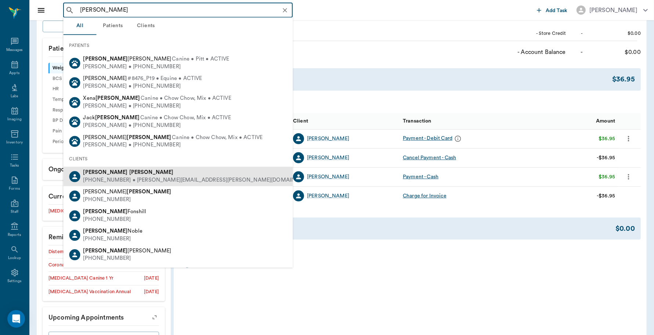
click at [111, 175] on div "Donna Pannell" at bounding box center [199, 173] width 233 height 8
type input "[PERSON_NAME]"
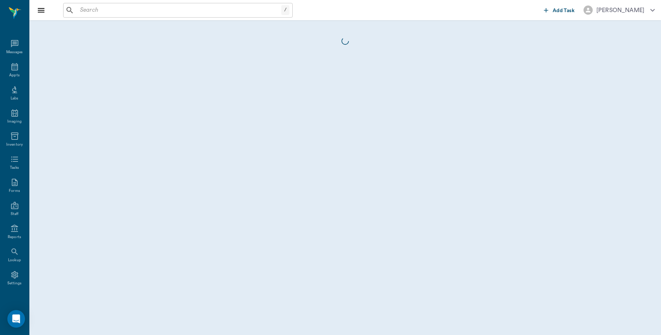
scroll to position [2, 0]
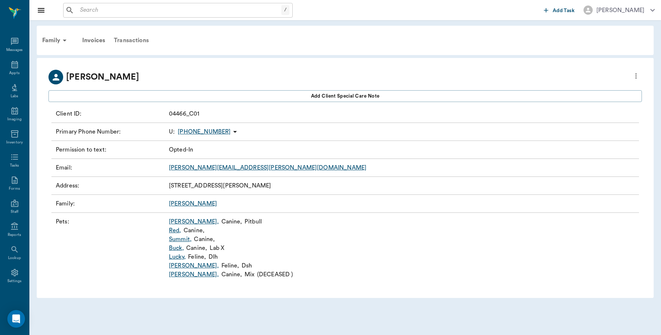
click at [127, 39] on div "Transactions" at bounding box center [131, 41] width 44 height 18
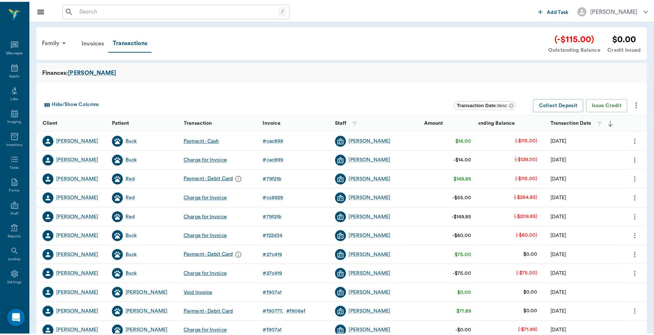
scroll to position [2, 0]
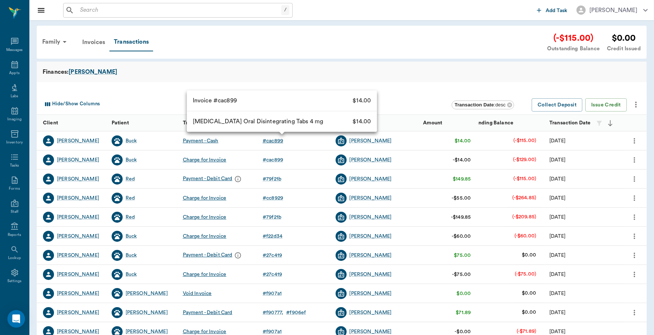
click at [274, 138] on div "# cac899" at bounding box center [273, 140] width 21 height 7
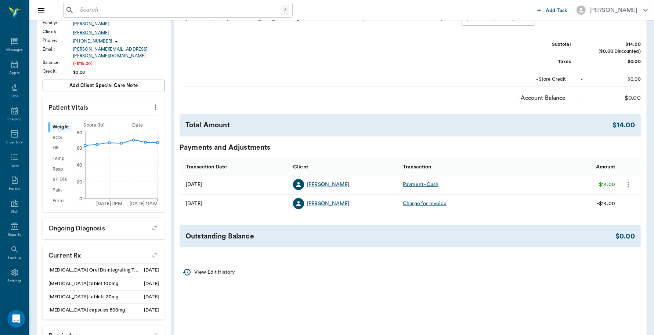
scroll to position [92, 0]
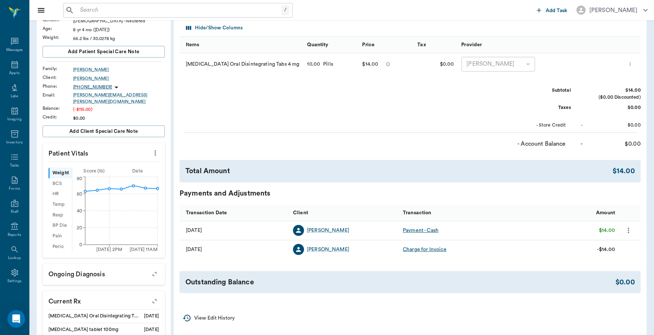
click at [627, 231] on icon "more" at bounding box center [629, 230] width 8 height 9
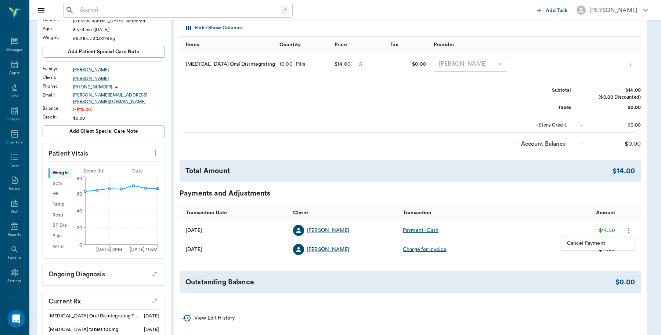
click at [397, 146] on div at bounding box center [330, 167] width 661 height 335
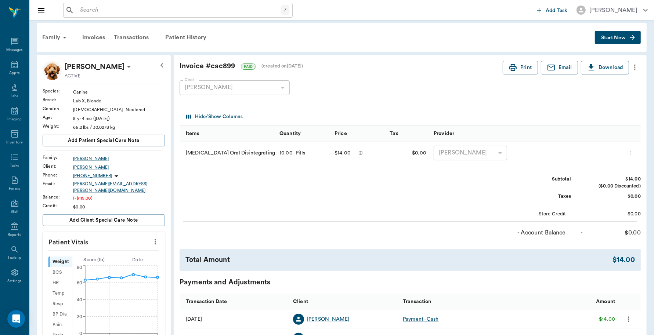
scroll to position [0, 0]
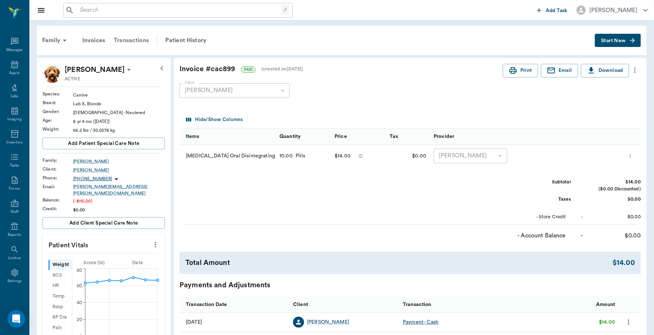
click at [130, 41] on div "Transactions" at bounding box center [131, 41] width 44 height 18
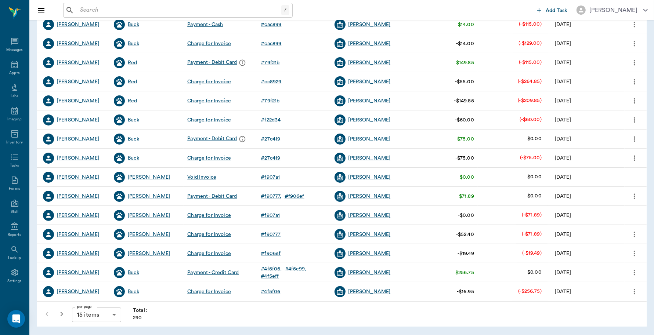
scroll to position [71, 0]
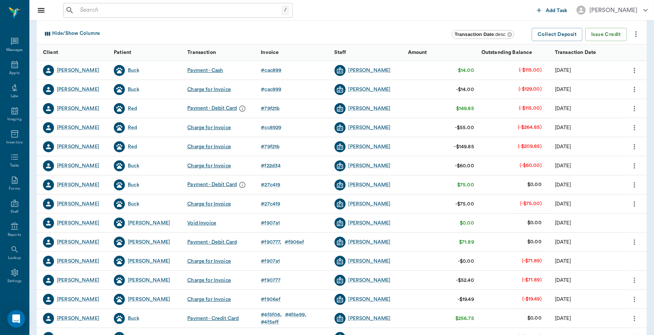
click at [634, 68] on icon "more" at bounding box center [634, 71] width 1 height 6
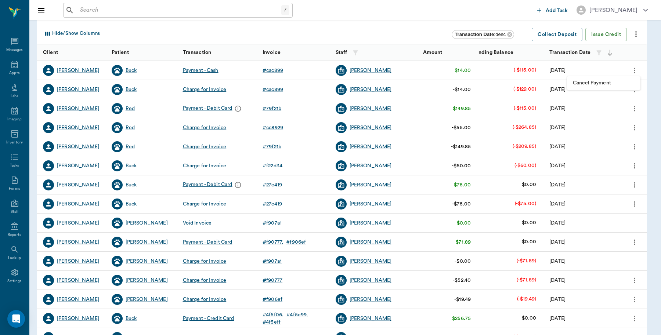
click at [638, 34] on div at bounding box center [330, 167] width 661 height 335
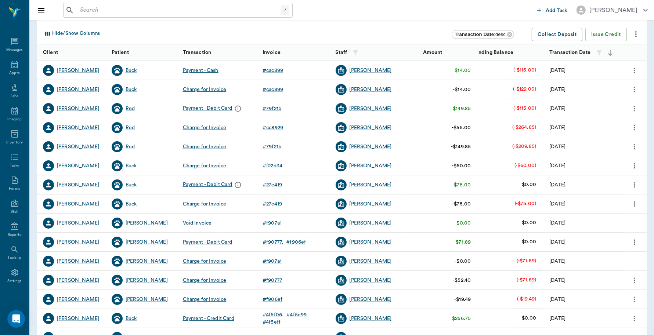
click at [638, 34] on icon "more" at bounding box center [636, 34] width 9 height 9
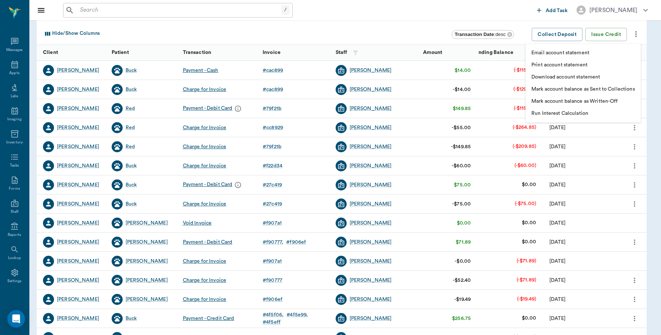
click at [561, 65] on p "Print account statement" at bounding box center [560, 65] width 56 height 8
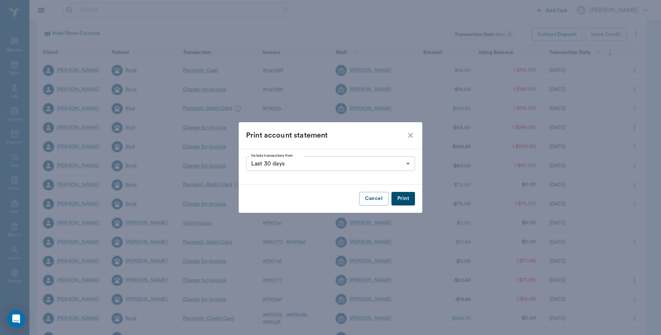
click at [410, 197] on button "Print" at bounding box center [404, 199] width 24 height 14
click at [411, 137] on icon "close" at bounding box center [410, 135] width 9 height 9
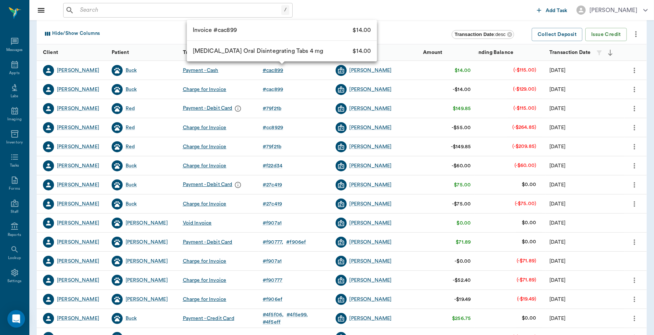
click at [272, 70] on div "# cac899" at bounding box center [273, 70] width 21 height 7
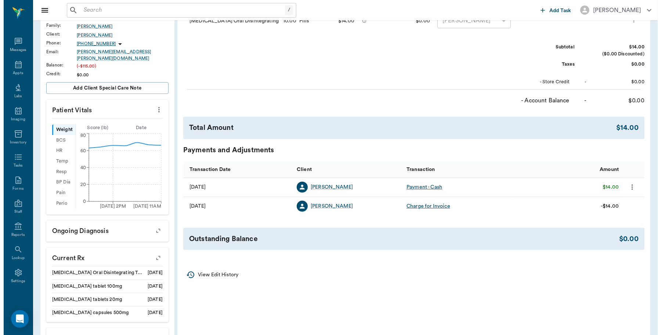
scroll to position [138, 0]
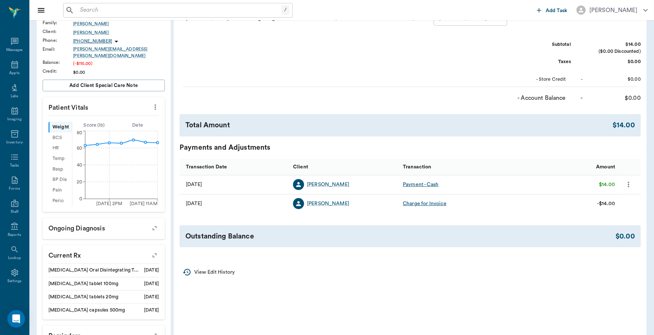
click at [628, 184] on icon "more" at bounding box center [629, 184] width 8 height 9
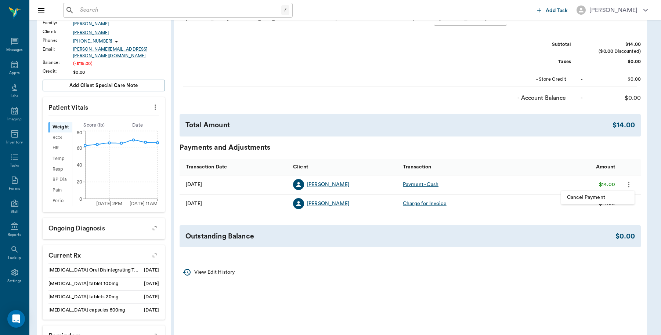
click at [599, 199] on span "Cancel Payment" at bounding box center [598, 198] width 62 height 8
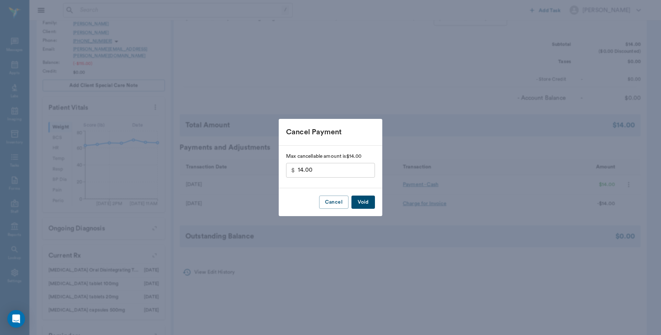
click at [365, 199] on button "Void" at bounding box center [364, 203] width 24 height 14
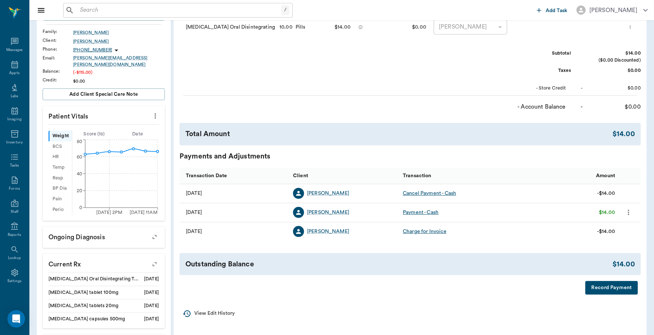
scroll to position [267, 0]
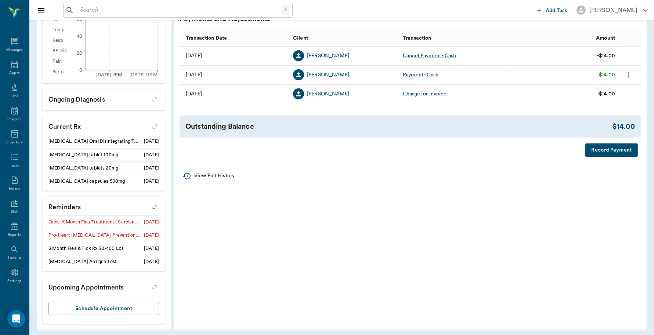
click at [611, 149] on button "Record Payment" at bounding box center [612, 151] width 53 height 14
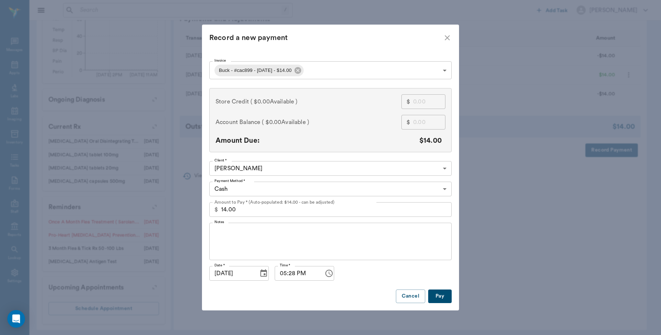
click at [282, 190] on body "/ ​ Add Task Dr. Bert Ellsworth Nectar Messages Appts Labs Imaging Inventory Ta…" at bounding box center [330, 35] width 661 height 605
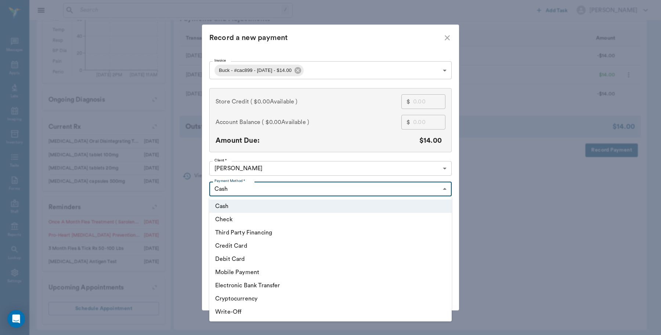
click at [250, 257] on li "Debit Card" at bounding box center [330, 259] width 242 height 13
type input "DEBIT_CARD"
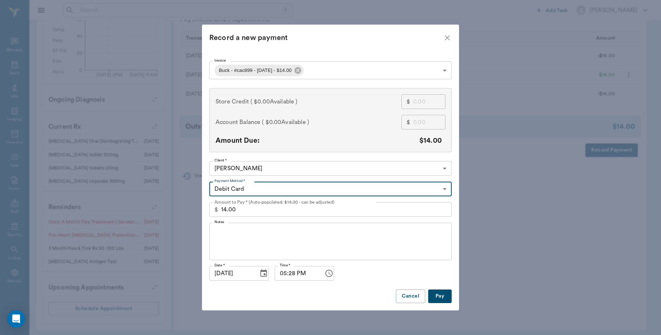
click at [444, 296] on button "Pay" at bounding box center [440, 297] width 24 height 14
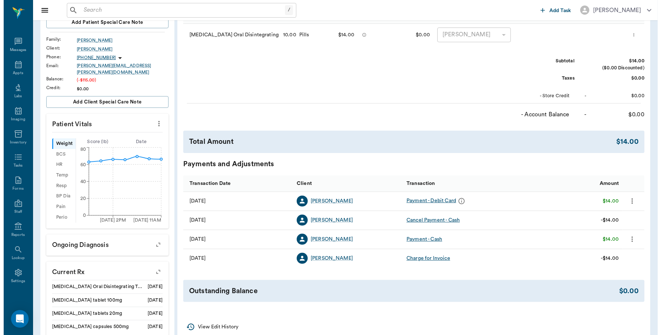
scroll to position [0, 0]
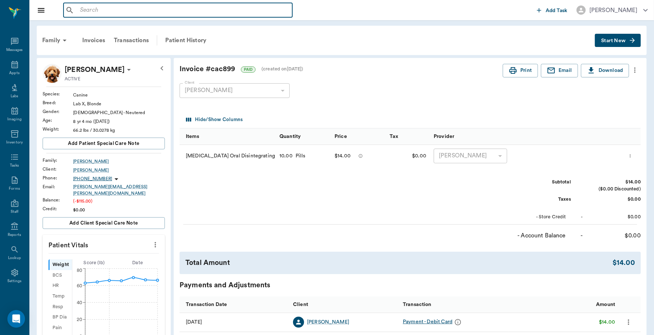
click at [134, 7] on input "text" at bounding box center [183, 10] width 212 height 10
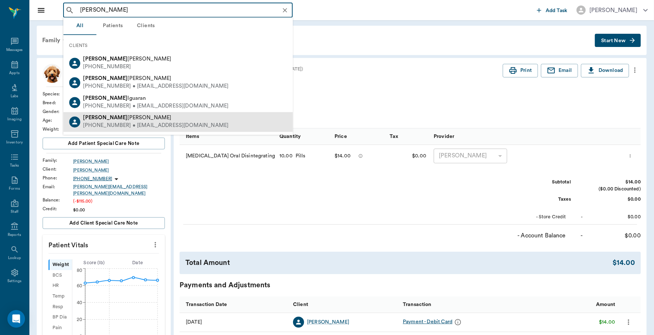
click at [121, 120] on div "Rebekah Eaton" at bounding box center [155, 119] width 145 height 8
type input "rebekah"
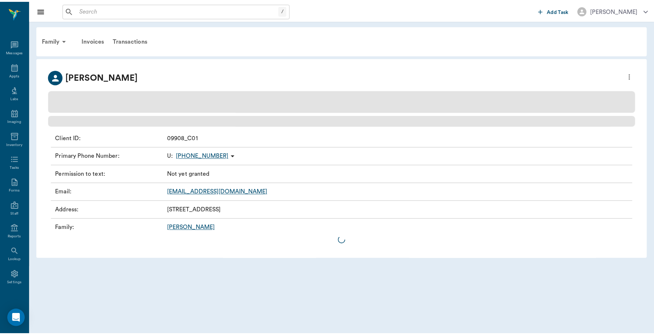
scroll to position [2, 0]
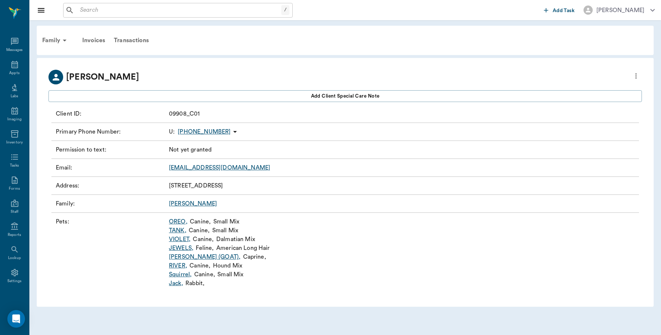
click at [188, 272] on link "Squirrel ," at bounding box center [180, 274] width 23 height 9
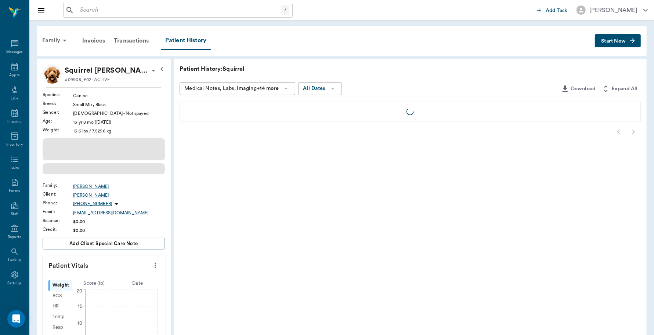
scroll to position [2, 0]
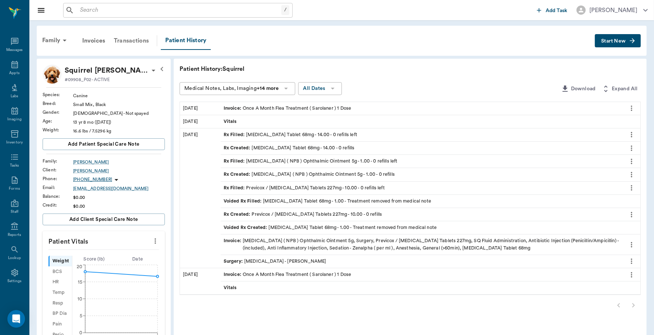
click at [140, 44] on div "Transactions" at bounding box center [131, 41] width 44 height 18
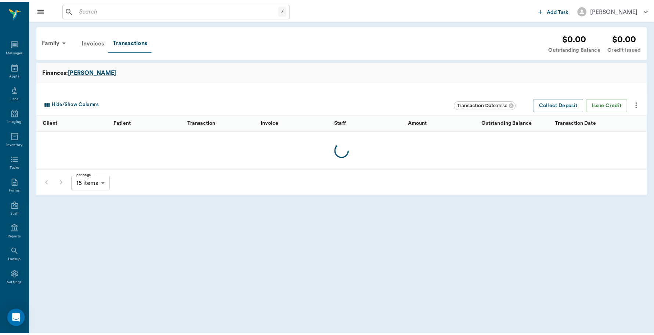
scroll to position [2, 0]
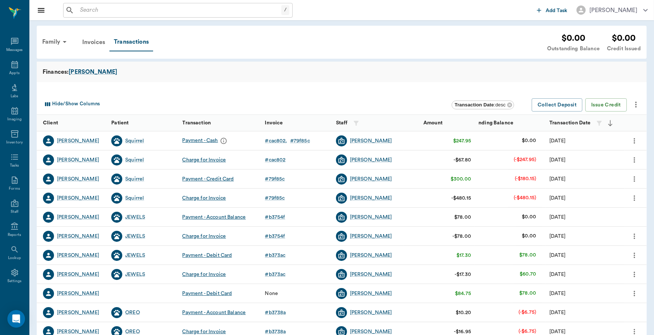
click at [634, 142] on icon "more" at bounding box center [635, 141] width 8 height 9
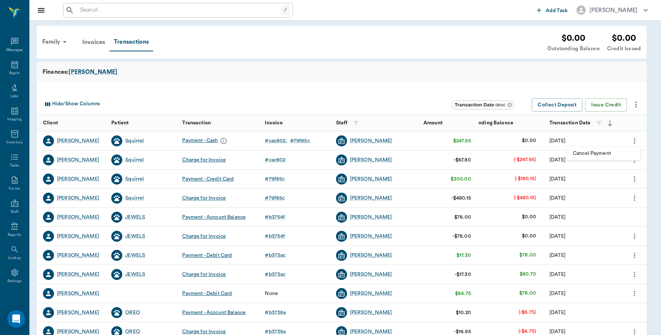
click at [613, 154] on span "Cancel Payment" at bounding box center [604, 154] width 62 height 8
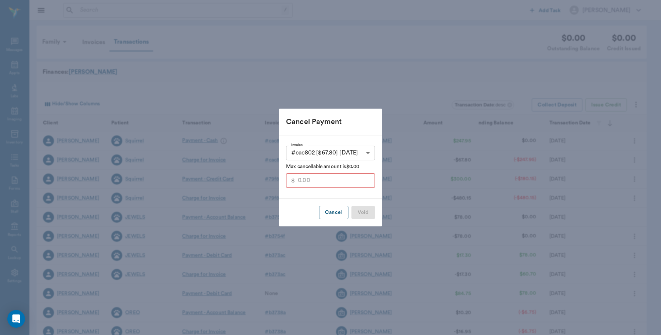
type input "67.80"
click at [366, 213] on button "Void" at bounding box center [364, 213] width 24 height 14
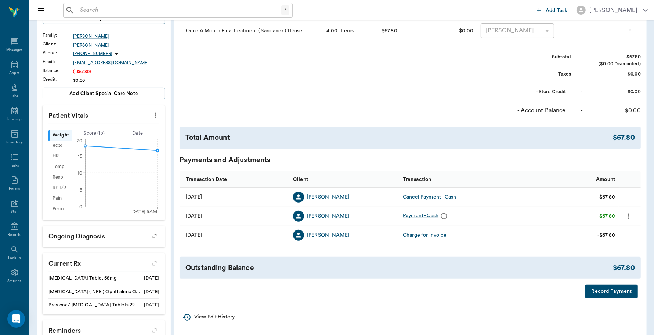
scroll to position [138, 0]
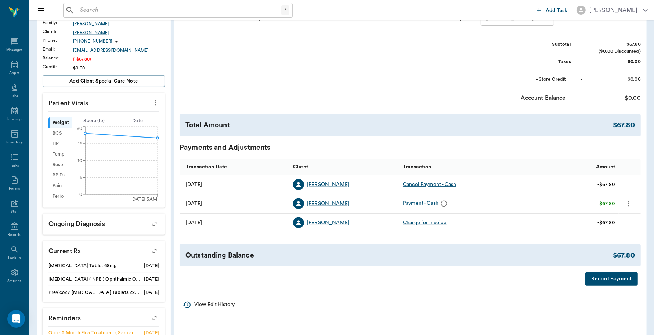
click at [630, 205] on icon "more" at bounding box center [629, 203] width 8 height 9
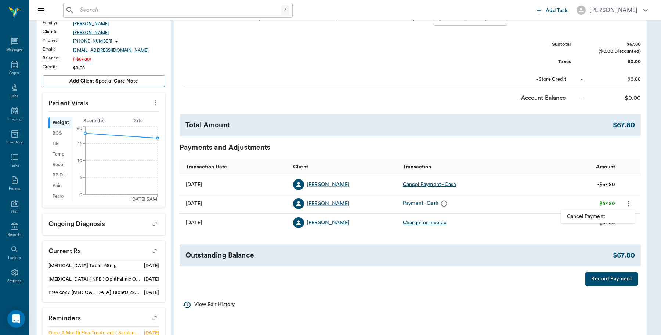
click at [612, 219] on span "Cancel Payment" at bounding box center [598, 217] width 62 height 8
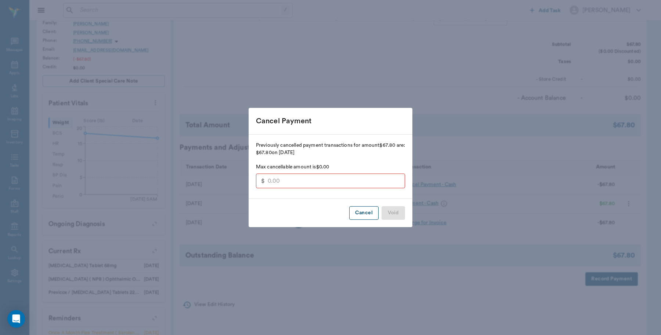
click at [366, 216] on button "Cancel" at bounding box center [363, 213] width 29 height 14
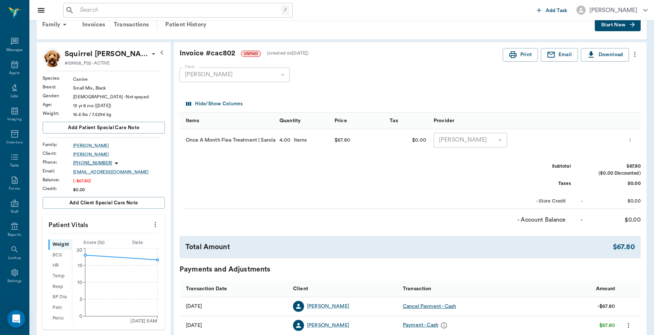
scroll to position [0, 0]
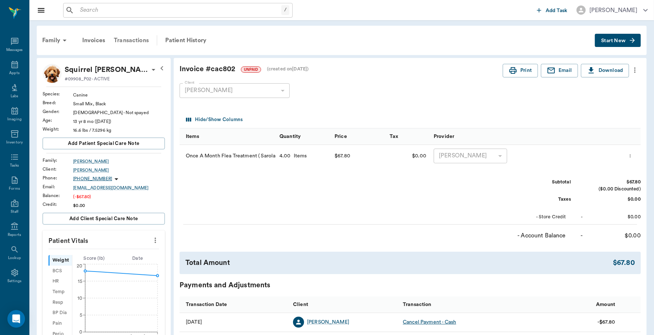
click at [131, 36] on div "Transactions" at bounding box center [131, 41] width 44 height 18
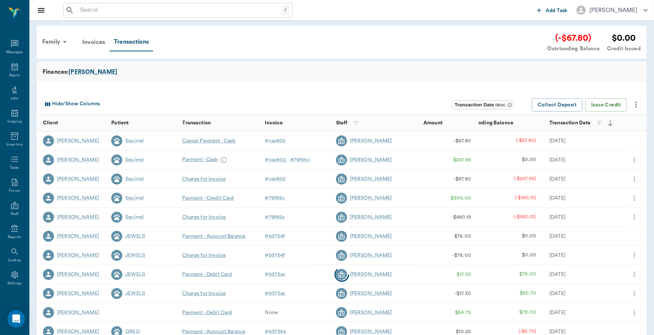
scroll to position [2, 0]
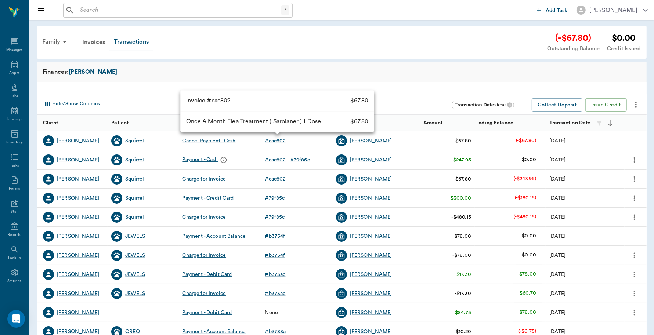
click at [282, 140] on div "# cac802" at bounding box center [275, 140] width 21 height 7
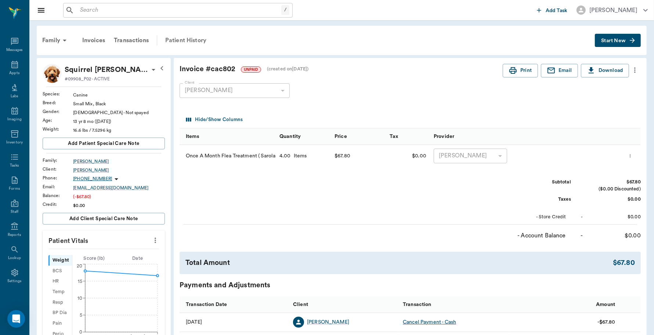
click at [201, 34] on div "Patient History" at bounding box center [186, 41] width 50 height 18
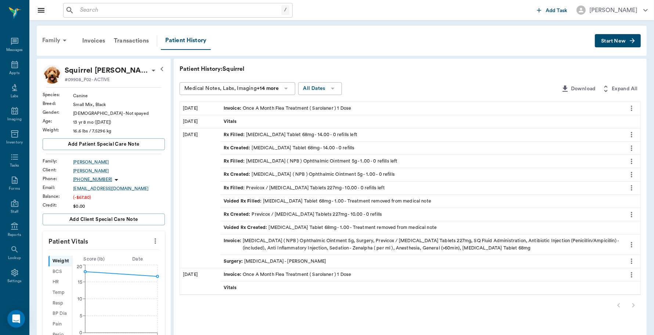
click at [56, 37] on div "Family" at bounding box center [56, 41] width 36 height 18
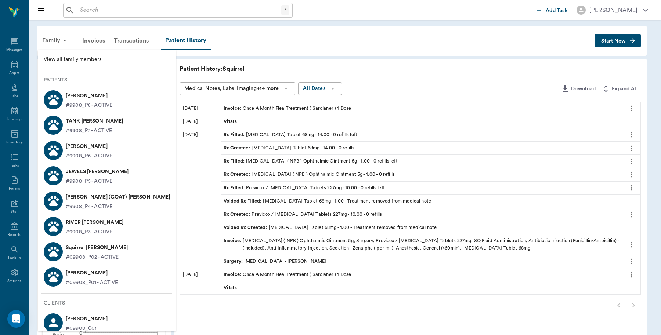
click at [78, 248] on p "Squirrel Eaton" at bounding box center [97, 248] width 62 height 12
click at [288, 305] on div at bounding box center [330, 167] width 661 height 335
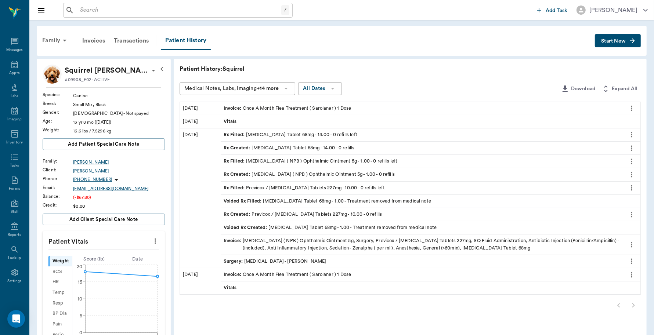
click at [264, 242] on div "Invoice : Neo Poly Bac ( NPB ) Ophthalmic Ointment 5g, Surgery, Previcox / Firo…" at bounding box center [422, 245] width 396 height 14
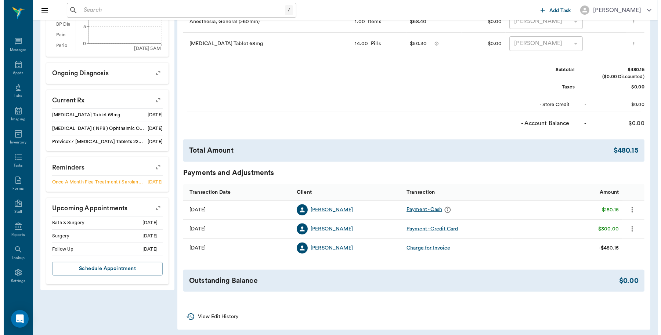
scroll to position [292, 0]
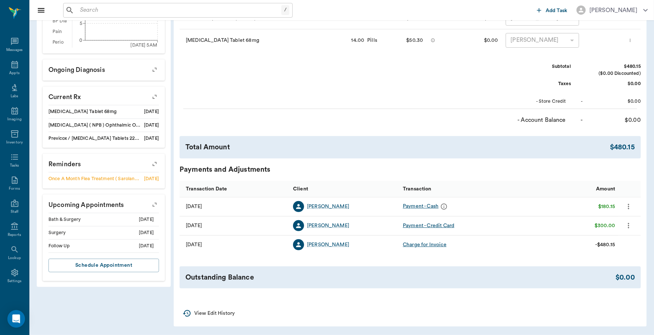
click at [628, 208] on icon "more" at bounding box center [628, 207] width 1 height 6
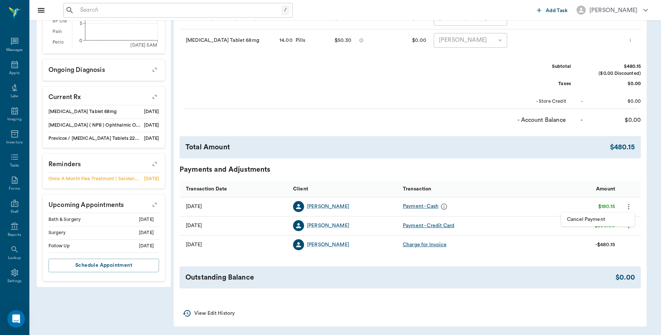
click at [587, 217] on span "Cancel Payment" at bounding box center [598, 220] width 62 height 8
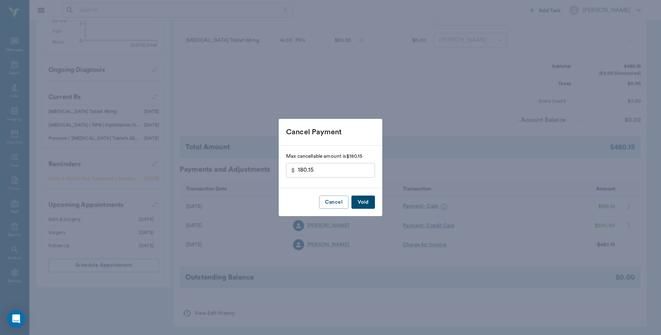
click at [362, 203] on button "Void" at bounding box center [364, 203] width 24 height 14
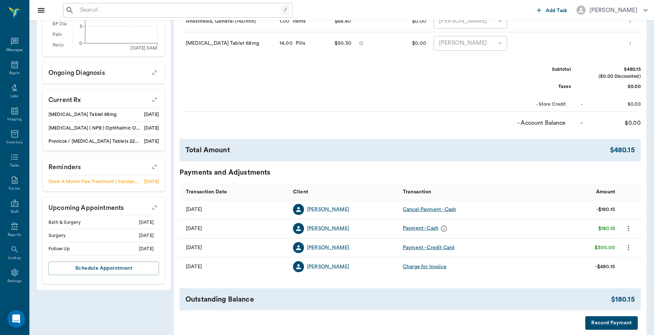
scroll to position [0, 0]
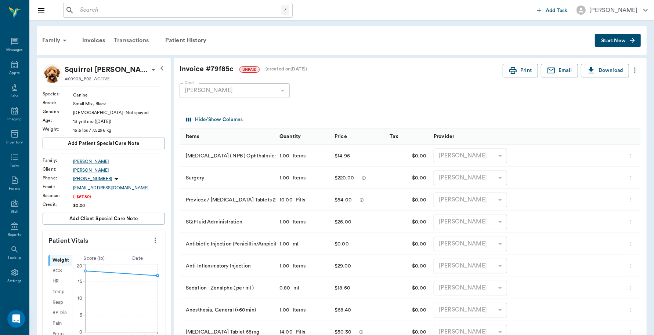
click at [144, 40] on div "Transactions" at bounding box center [131, 41] width 44 height 18
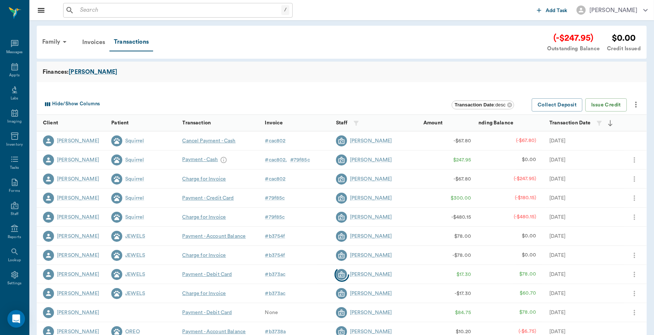
scroll to position [2, 0]
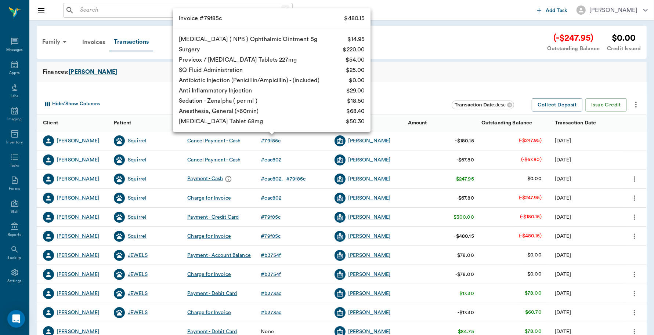
click at [278, 143] on div "# 79f85c" at bounding box center [271, 140] width 20 height 7
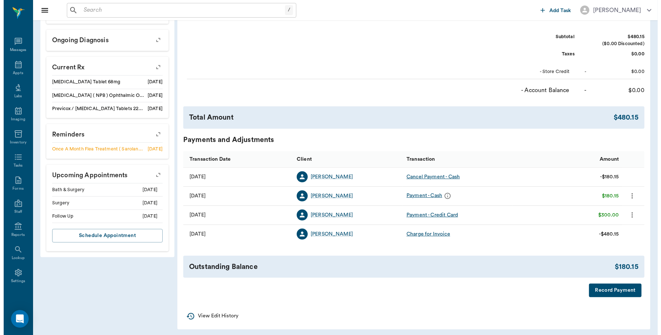
scroll to position [324, 0]
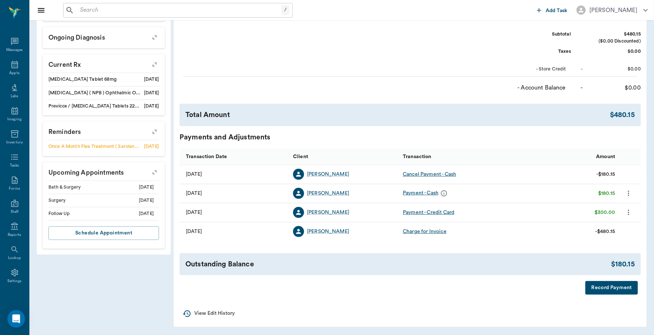
click at [602, 287] on button "Record Payment" at bounding box center [612, 288] width 53 height 14
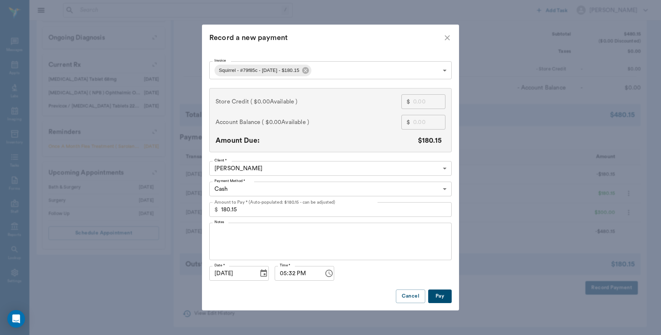
click at [336, 70] on body "/ ​ Add Task Dr. Bert Ellsworth Nectar Messages Appts Labs Imaging Inventory Ta…" at bounding box center [330, 6] width 661 height 660
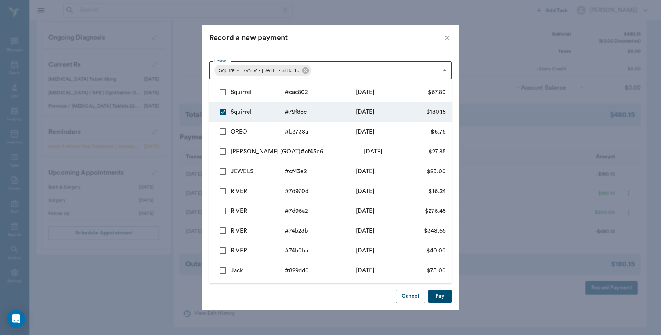
click at [223, 91] on input "checkbox" at bounding box center [222, 91] width 15 height 15
checkbox input "true"
type input "68ae18b4fa134bcb8879f85c,68b1c52a727924313fcac802"
type input "247.95"
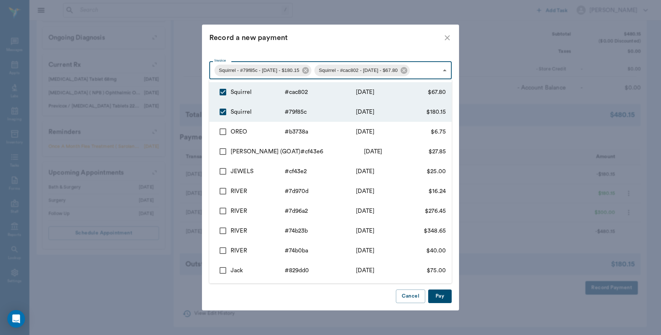
click at [342, 46] on div at bounding box center [330, 167] width 661 height 335
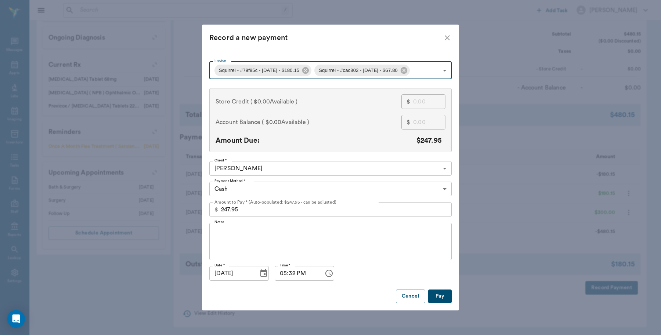
click at [236, 190] on body "/ ​ Add Task Dr. Bert Ellsworth Nectar Messages Appts Labs Imaging Inventory Ta…" at bounding box center [330, 6] width 661 height 660
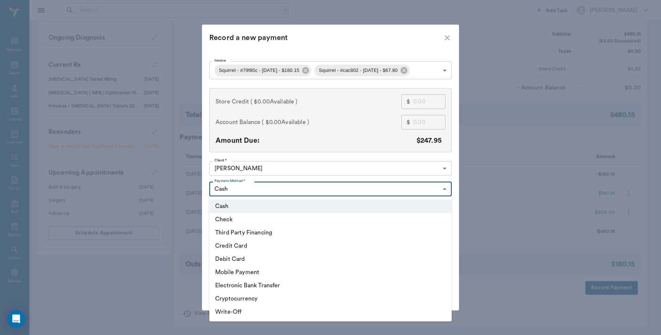
click at [236, 256] on li "Debit Card" at bounding box center [330, 259] width 242 height 13
type input "DEBIT_CARD"
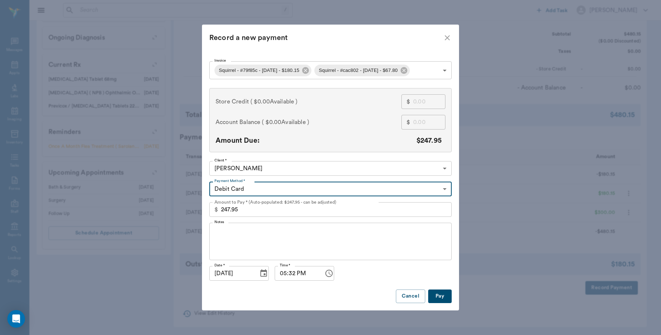
click at [443, 299] on button "Pay" at bounding box center [440, 297] width 24 height 14
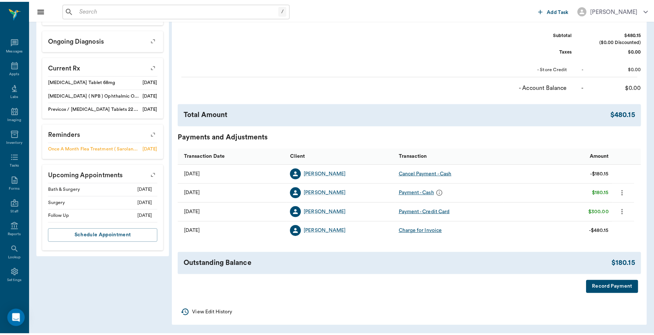
scroll to position [322, 0]
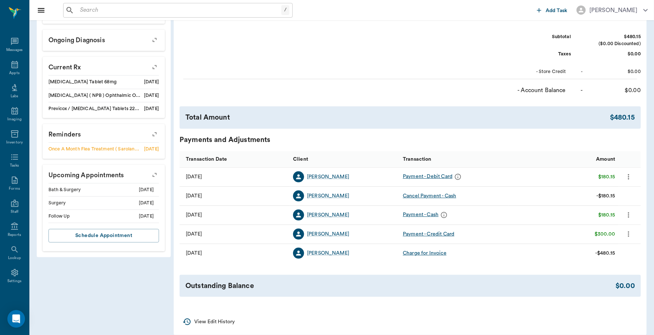
click at [136, 9] on input "text" at bounding box center [179, 10] width 204 height 10
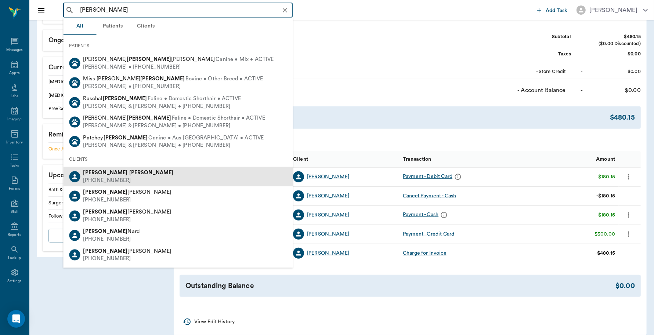
click at [129, 172] on b "Harrison" at bounding box center [151, 173] width 44 height 6
type input "[PERSON_NAME]"
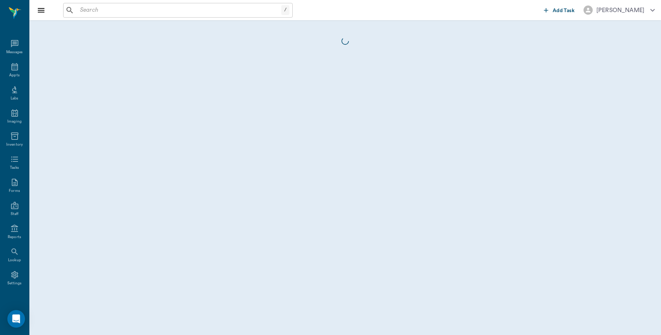
scroll to position [2, 0]
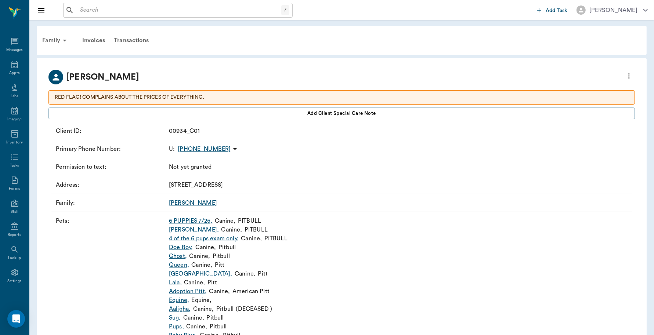
click at [189, 220] on link "6 PUPPIES 7/25 ," at bounding box center [190, 221] width 43 height 9
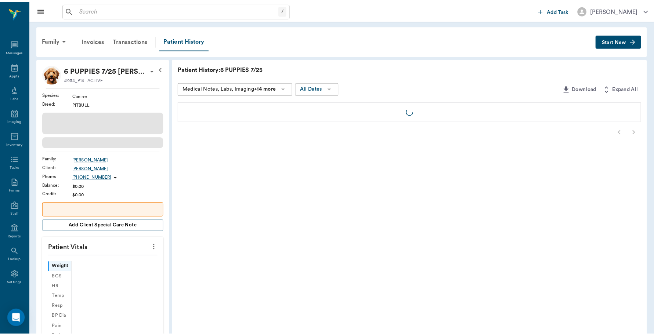
scroll to position [2, 0]
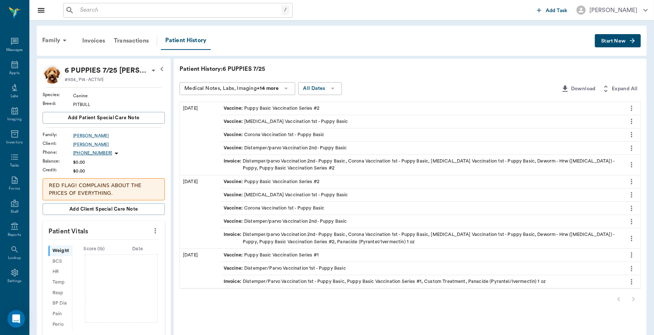
click at [298, 163] on div "Invoice : Distemper/parvo Vaccination 2nd- Puppy Basic, Corona Vaccination 1st …" at bounding box center [422, 165] width 396 height 14
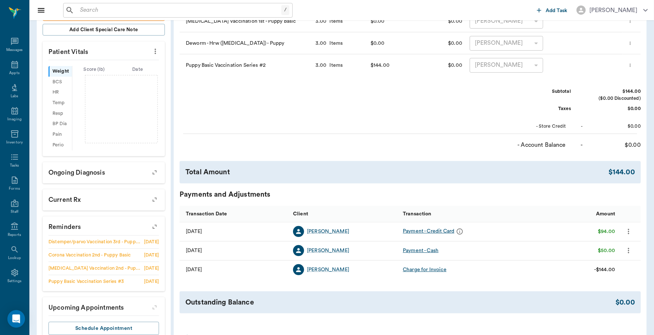
scroll to position [184, 0]
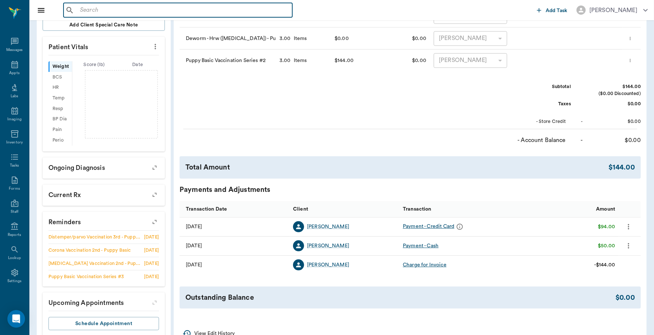
click at [132, 10] on input "text" at bounding box center [183, 10] width 212 height 10
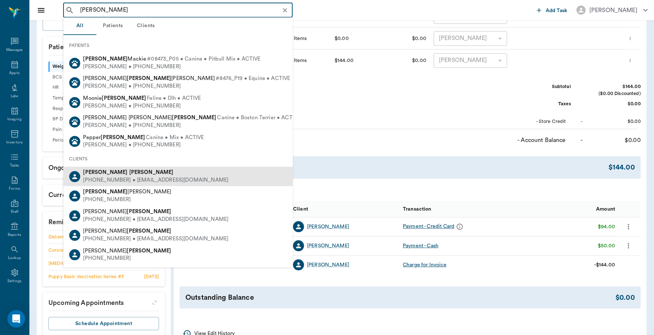
click at [114, 178] on div "(903) 240-9411 • jolynnallenwoods@gmail.com" at bounding box center [155, 181] width 145 height 8
type input "[PERSON_NAME]"
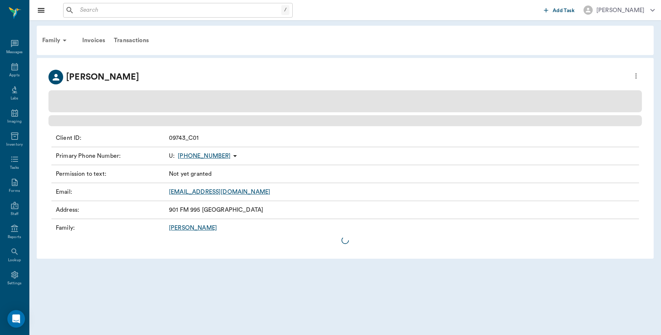
scroll to position [2, 0]
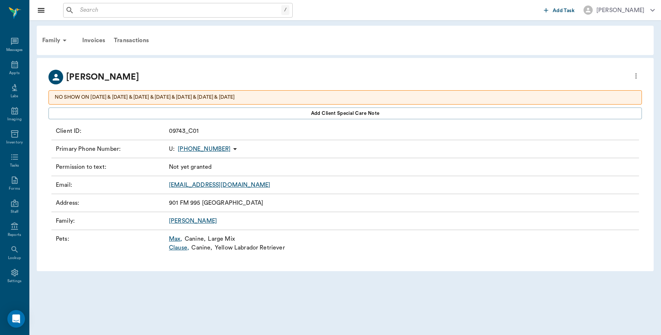
click at [122, 39] on div "Transactions" at bounding box center [131, 41] width 44 height 18
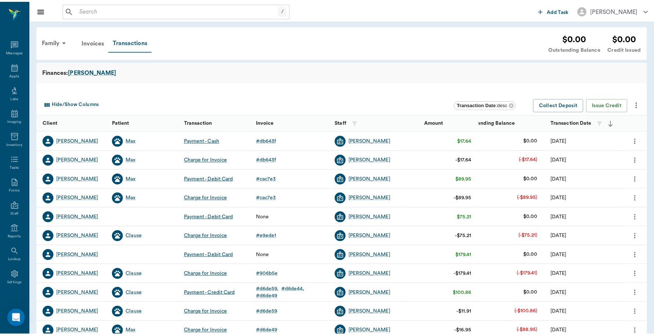
scroll to position [2, 0]
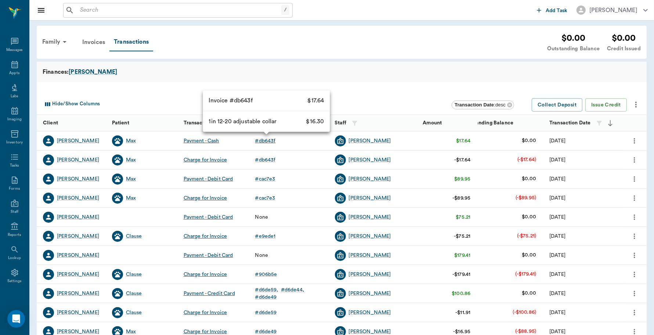
click at [260, 142] on div "# db643f" at bounding box center [265, 140] width 21 height 7
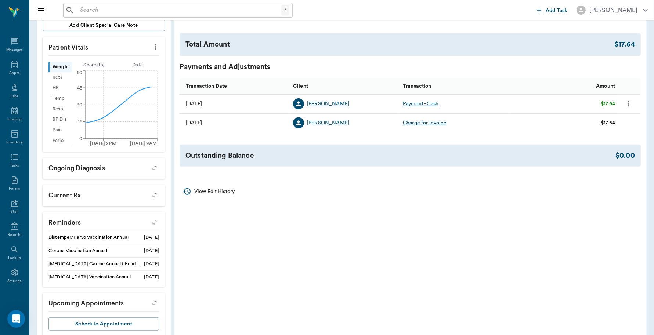
scroll to position [238, 0]
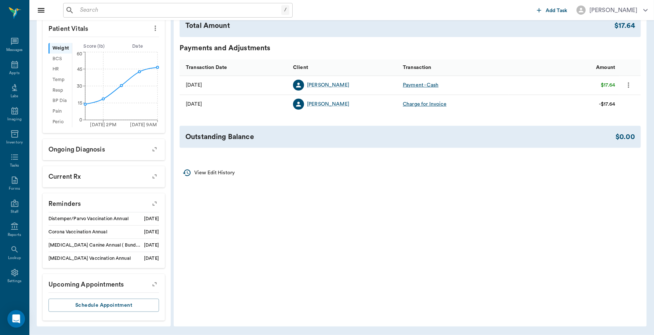
click at [628, 84] on icon "more" at bounding box center [629, 85] width 8 height 9
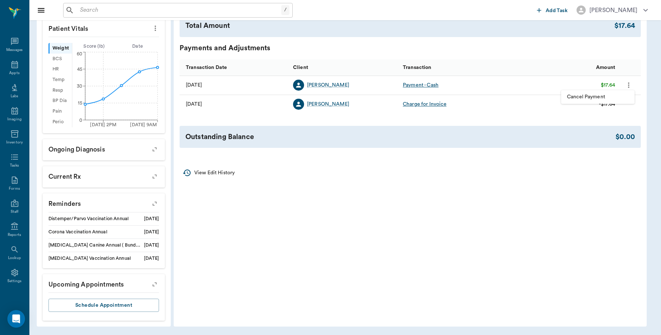
click at [611, 94] on span "Cancel Payment" at bounding box center [598, 97] width 62 height 8
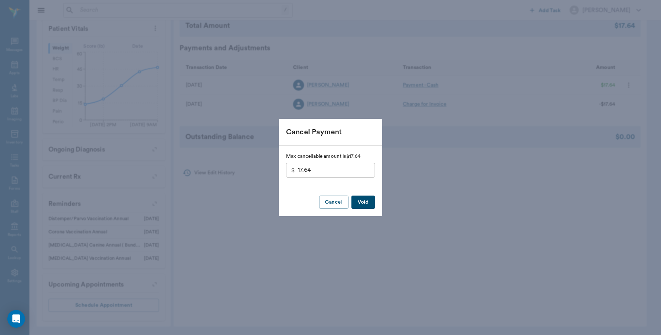
click at [359, 199] on button "Void" at bounding box center [364, 203] width 24 height 14
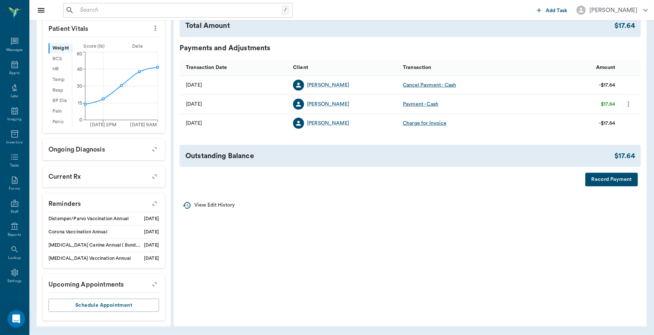
click at [617, 180] on button "Record Payment" at bounding box center [612, 180] width 53 height 14
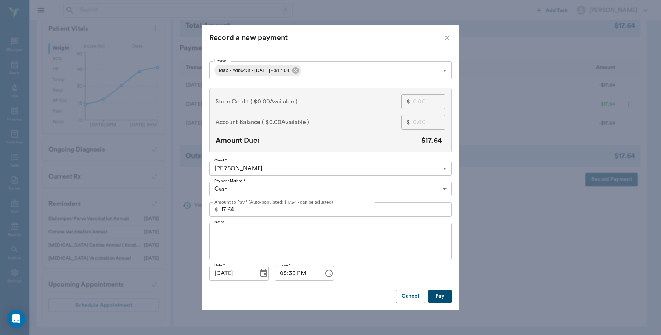
click at [293, 187] on body "/ ​ Add Task Dr. Bert Ellsworth Nectar Messages Appts Labs Imaging Inventory Ta…" at bounding box center [330, 49] width 661 height 573
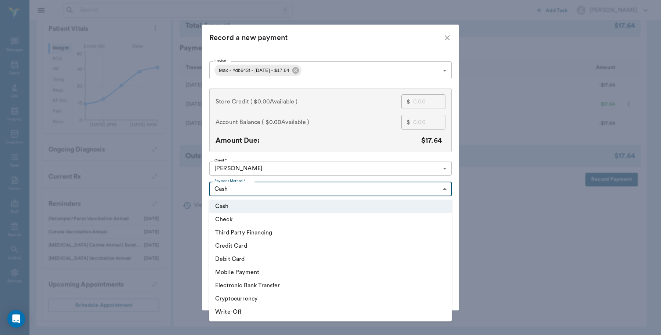
click at [240, 256] on li "Debit Card" at bounding box center [330, 259] width 242 height 13
type input "DEBIT_CARD"
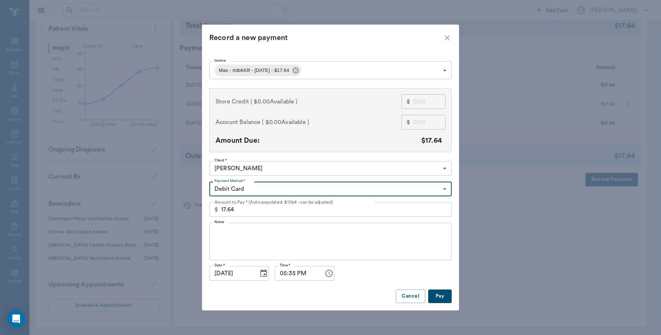
click at [436, 299] on button "Pay" at bounding box center [440, 297] width 24 height 14
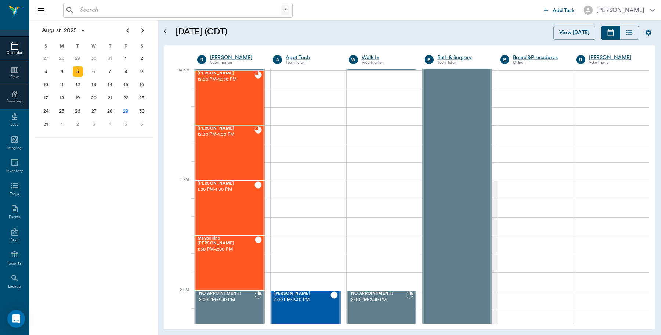
scroll to position [65, 0]
click at [17, 233] on div "Reports" at bounding box center [15, 236] width 14 height 6
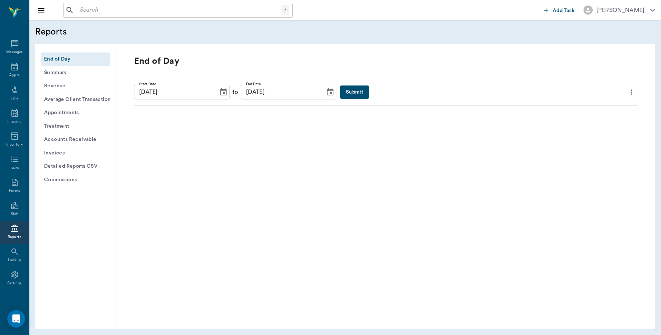
scroll to position [2, 0]
click at [346, 94] on button "Submit" at bounding box center [354, 93] width 29 height 14
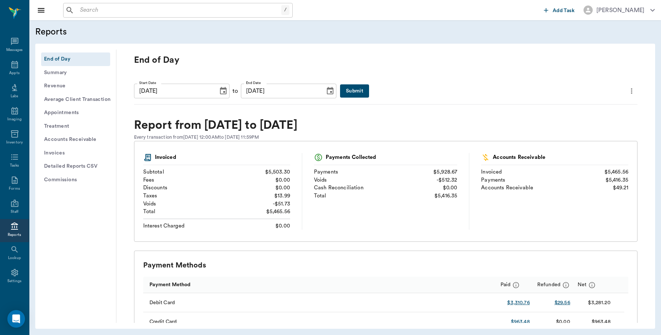
scroll to position [0, 0]
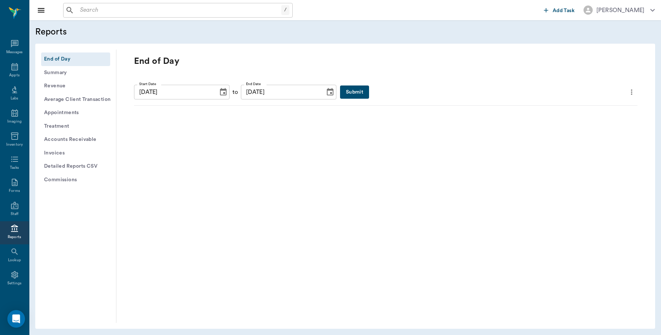
scroll to position [2, 0]
click at [340, 90] on button "Submit" at bounding box center [354, 93] width 29 height 14
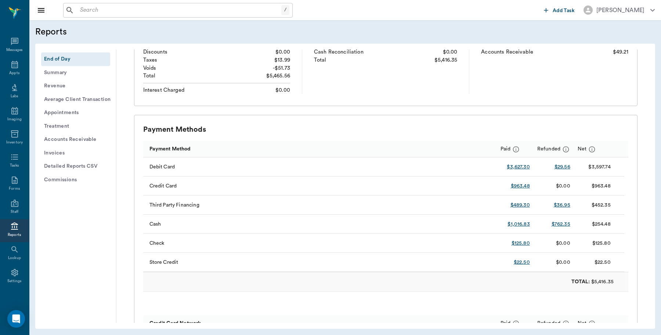
scroll to position [138, 0]
click at [88, 163] on button "Detailed Reports CSV" at bounding box center [75, 167] width 69 height 14
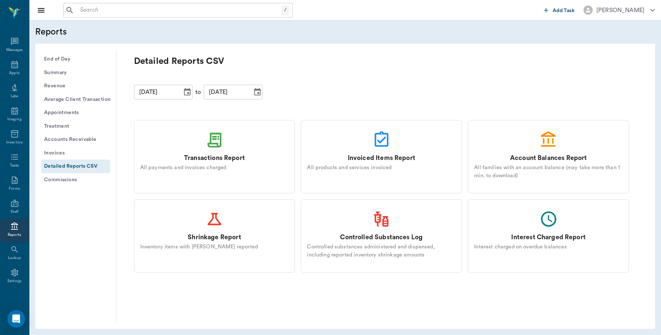
click at [208, 143] on icon at bounding box center [214, 140] width 18 height 18
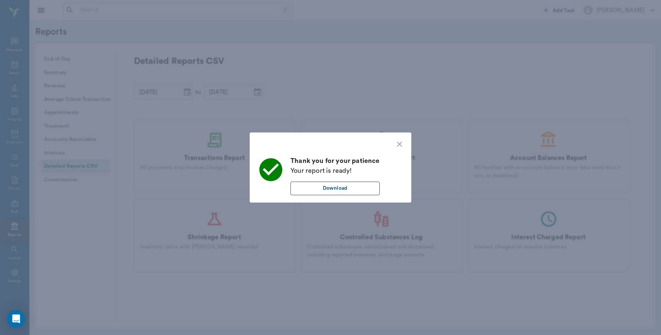
click at [333, 187] on button "Download" at bounding box center [335, 189] width 89 height 14
click at [324, 84] on div "Thank you for your patience Your report is ready! Download" at bounding box center [330, 167] width 661 height 335
